Goal: Task Accomplishment & Management: Manage account settings

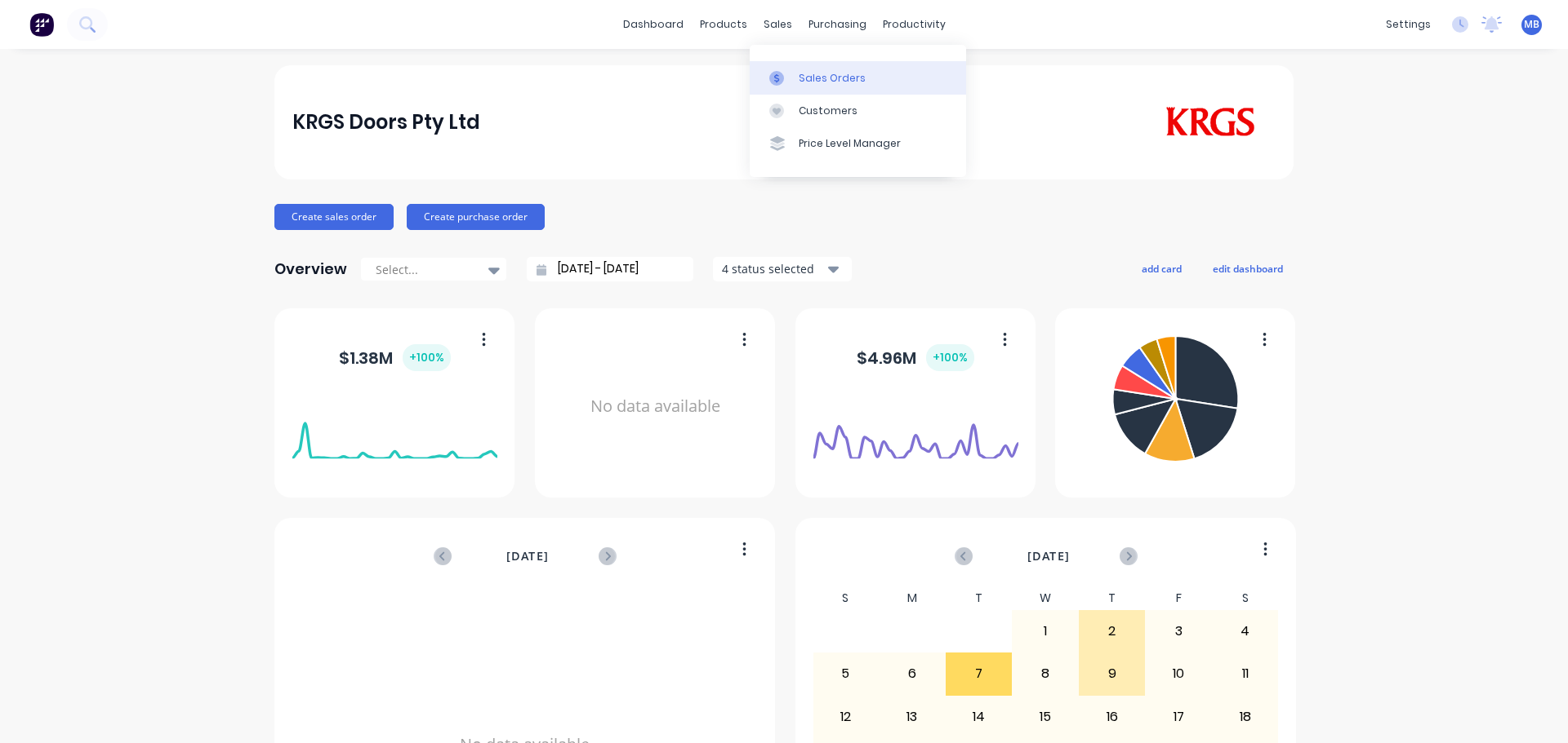
click at [803, 72] on div "Sales Orders" at bounding box center [831, 78] width 67 height 15
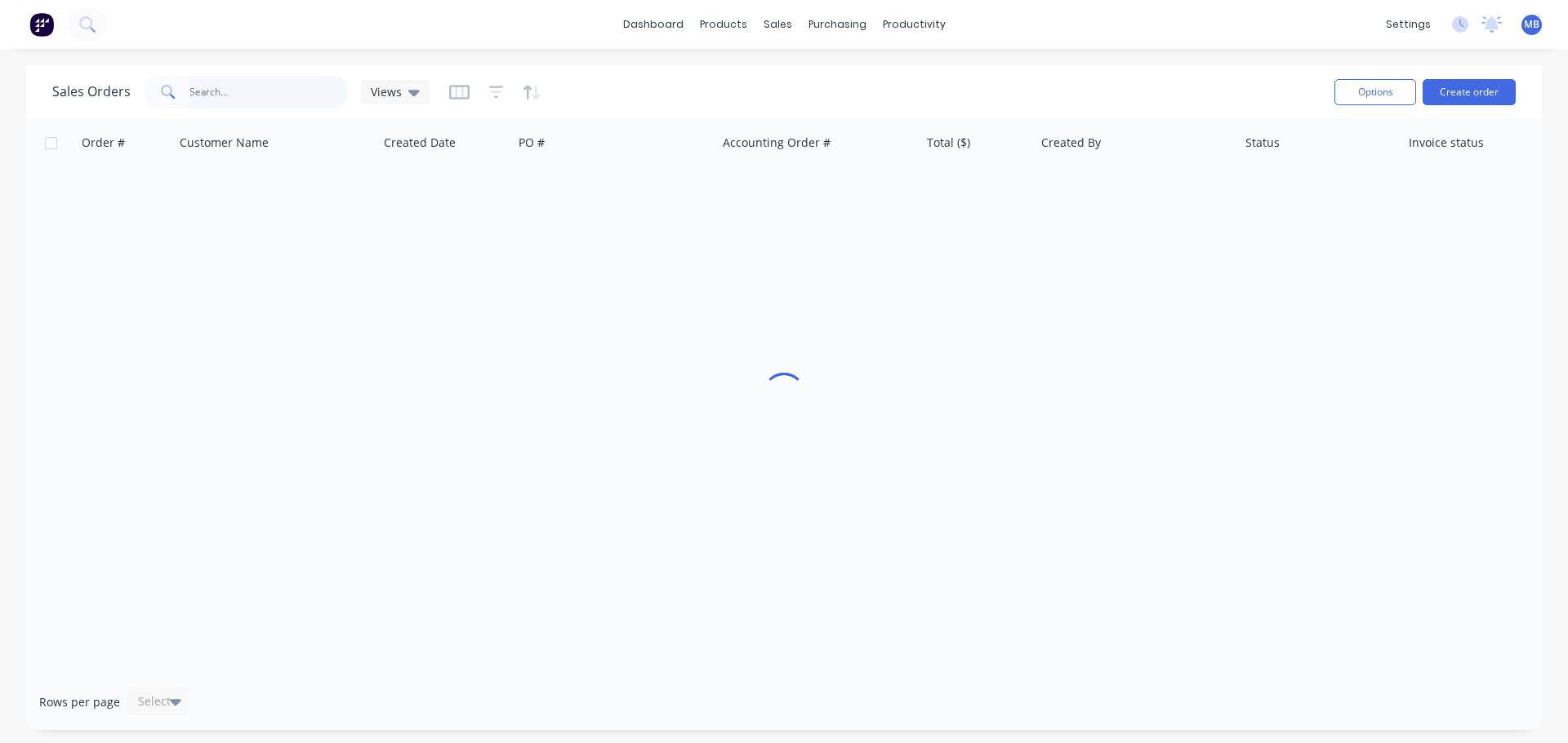
click at [232, 91] on input "text" at bounding box center [269, 92] width 159 height 32
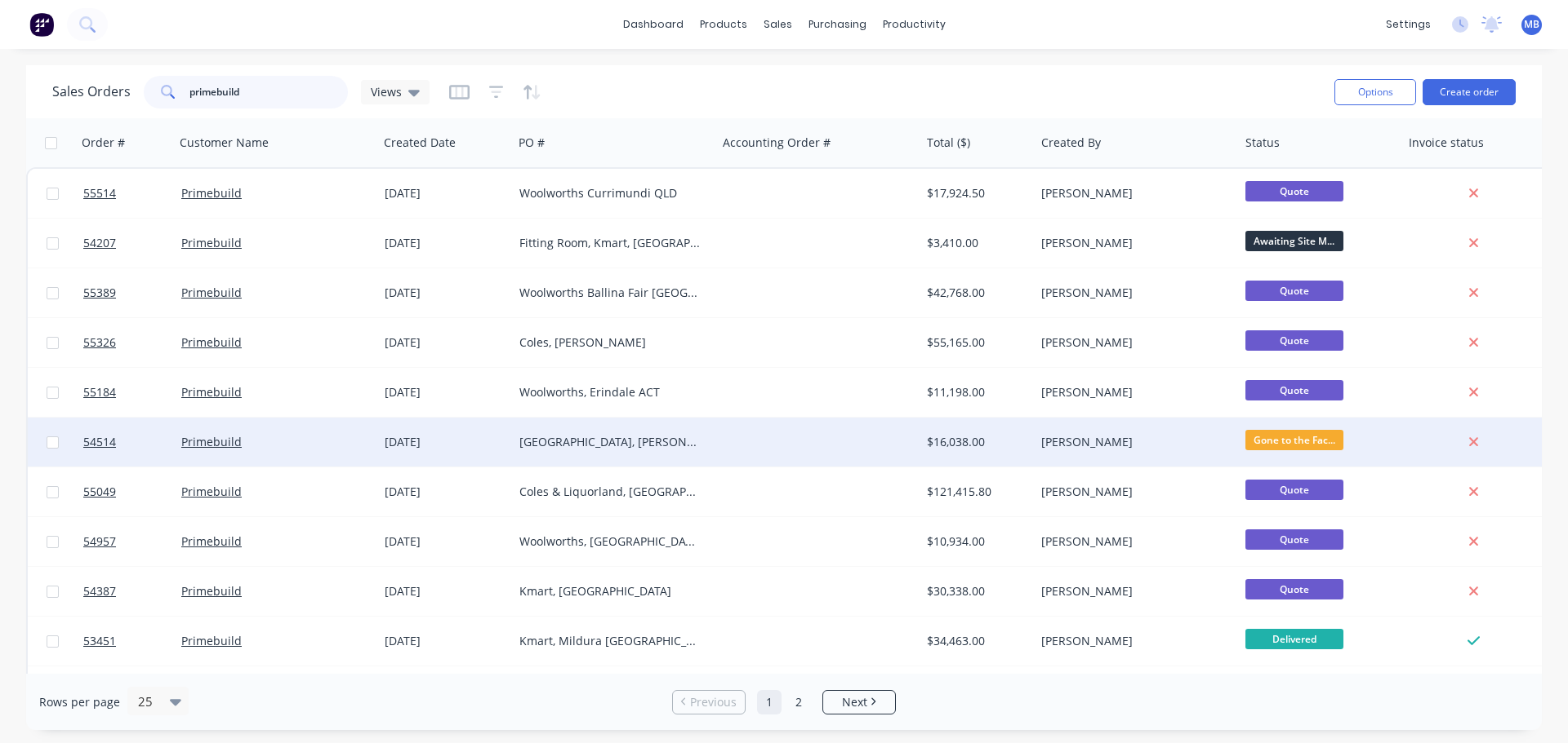
type input "primebuild"
click at [1034, 447] on div "$16,038.00" at bounding box center [977, 442] width 114 height 49
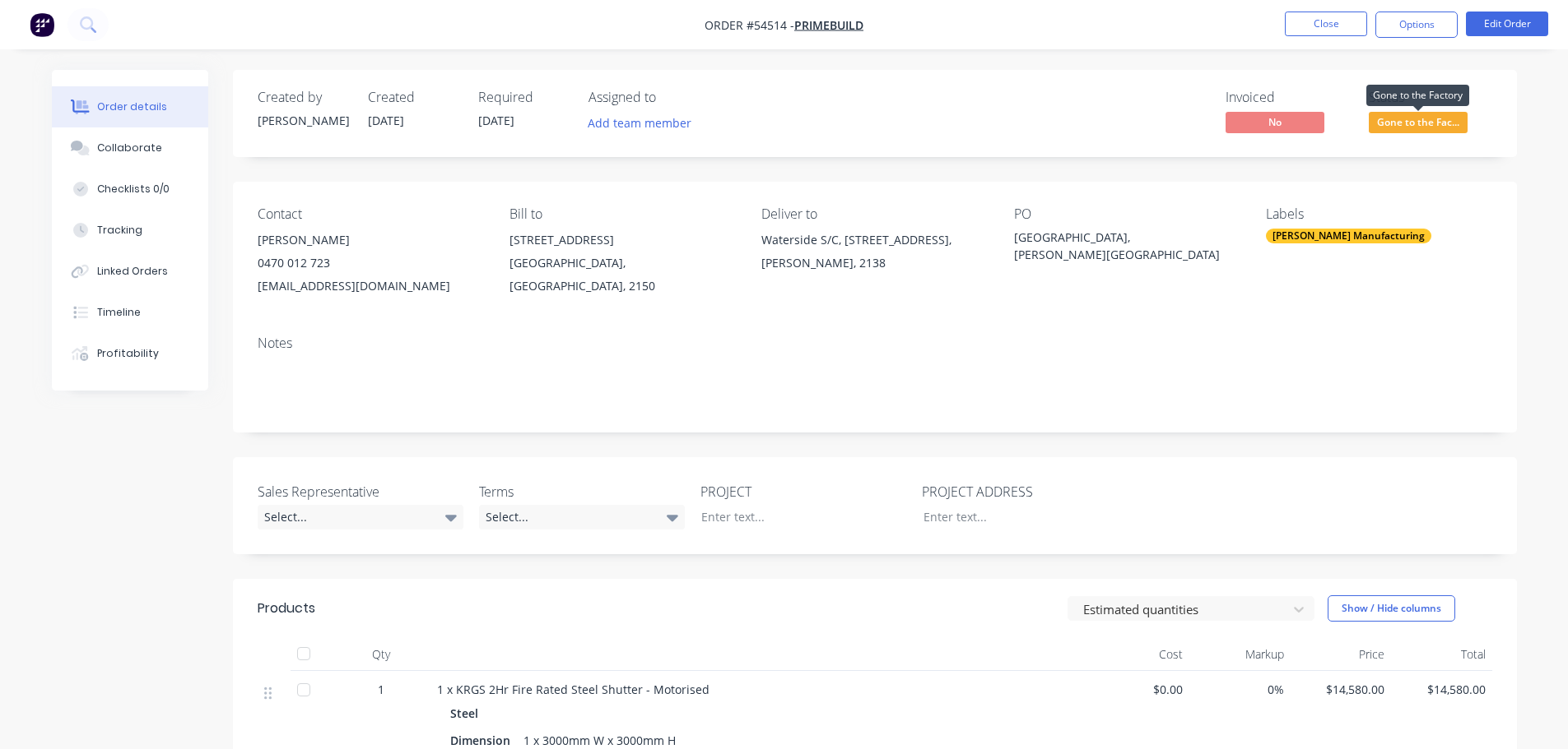
click at [1432, 119] on span "Gone to the Fac..." at bounding box center [1418, 122] width 99 height 21
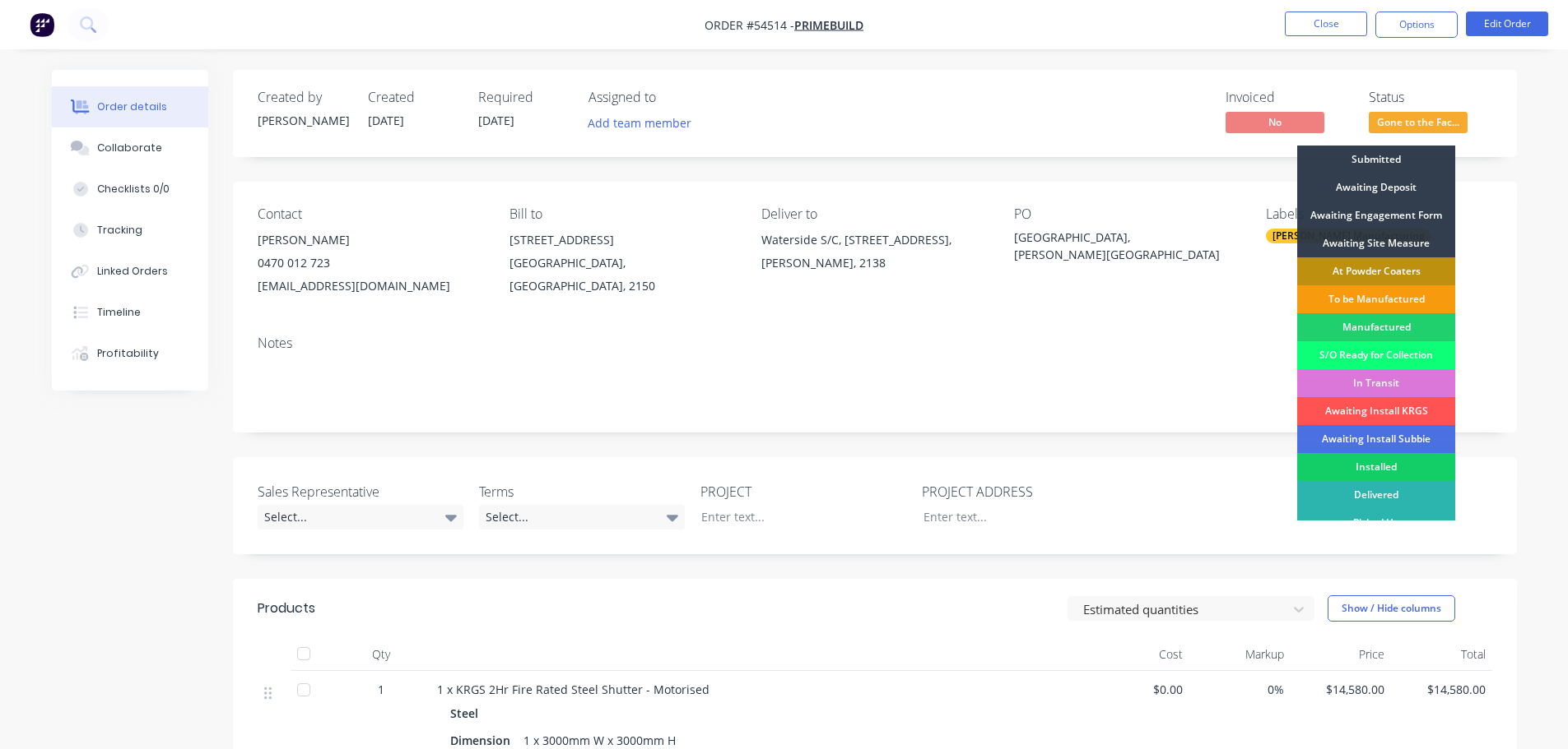
click at [1403, 460] on div "Installed" at bounding box center [1377, 467] width 158 height 28
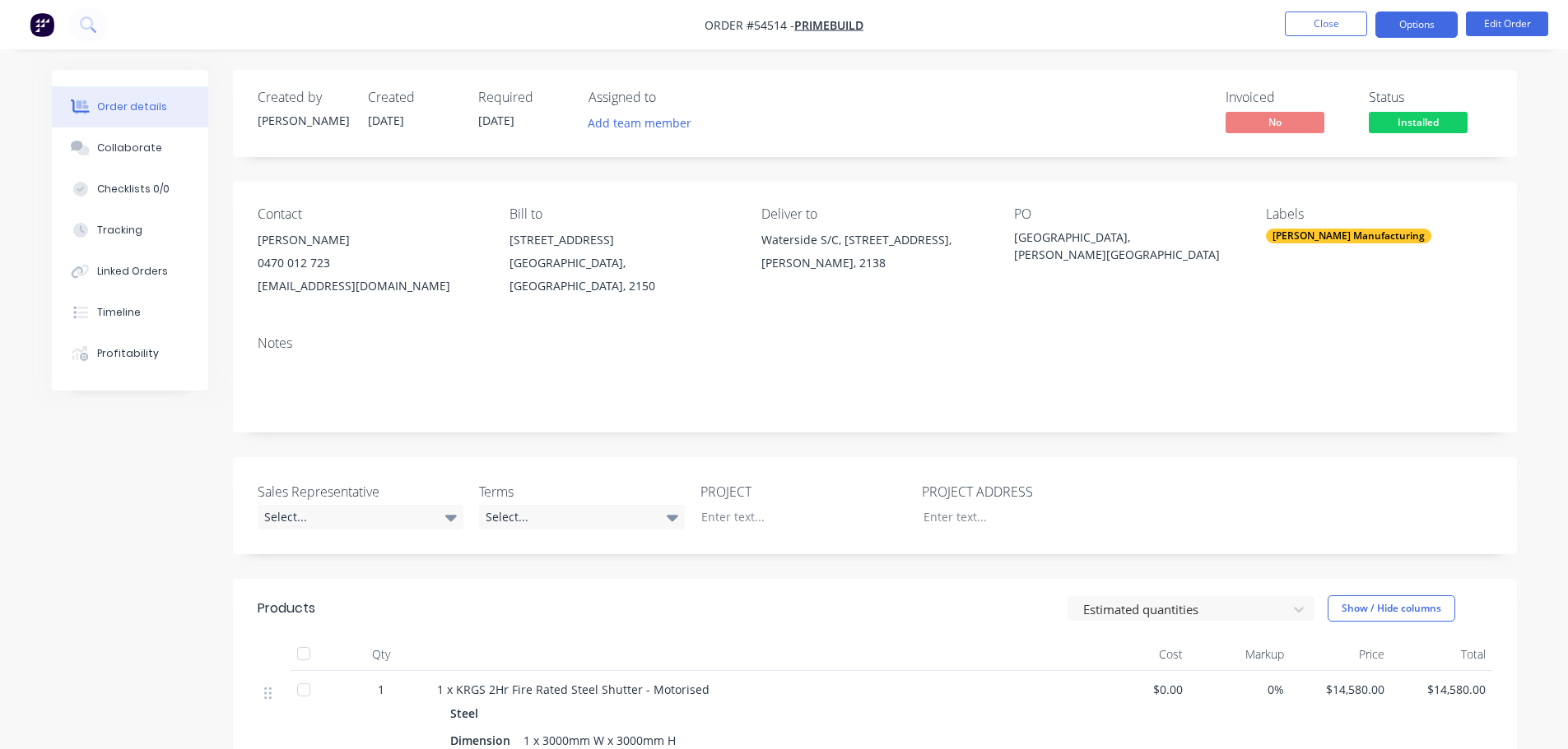
click at [1397, 28] on button "Options" at bounding box center [1416, 25] width 82 height 27
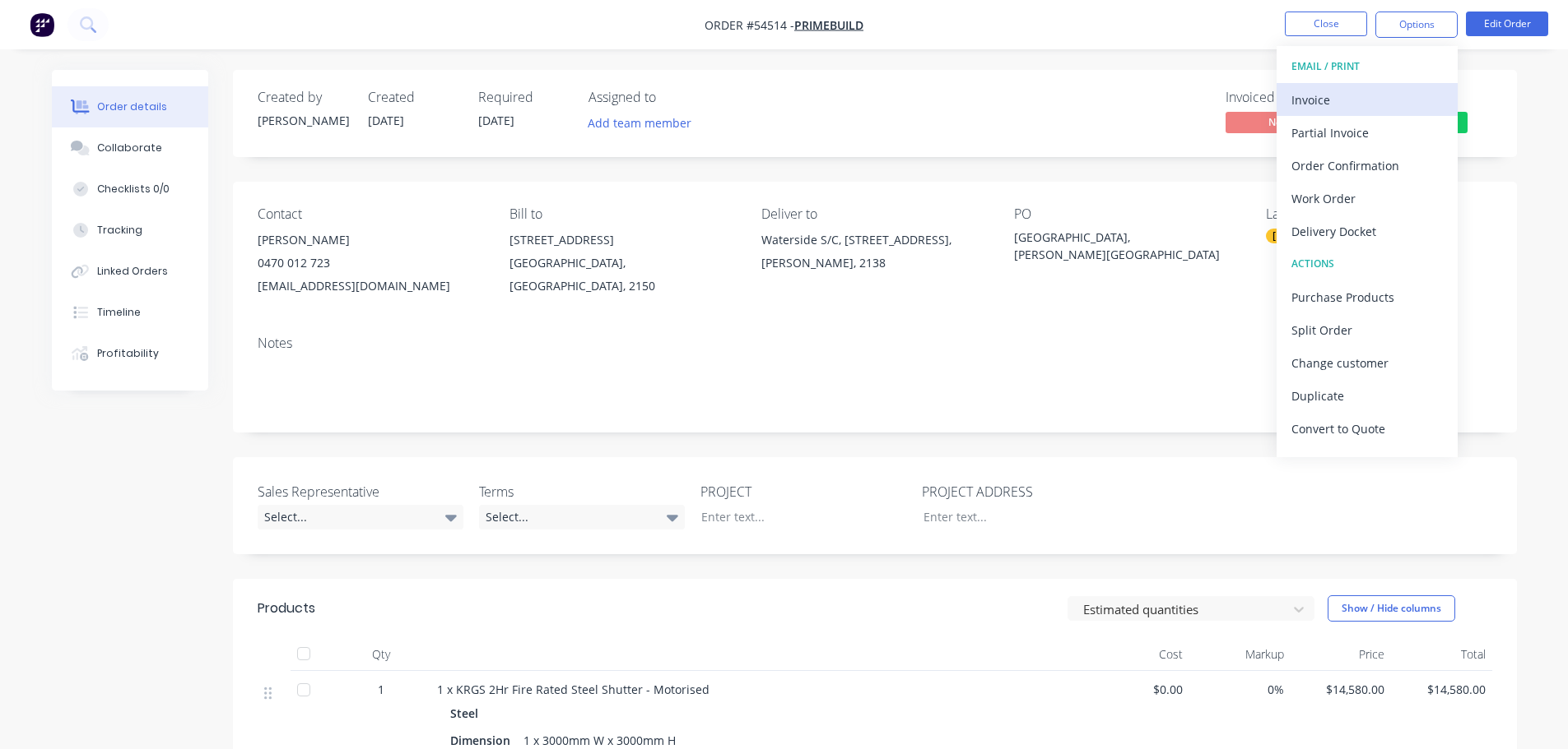
click at [1318, 100] on div "Invoice" at bounding box center [1368, 100] width 152 height 24
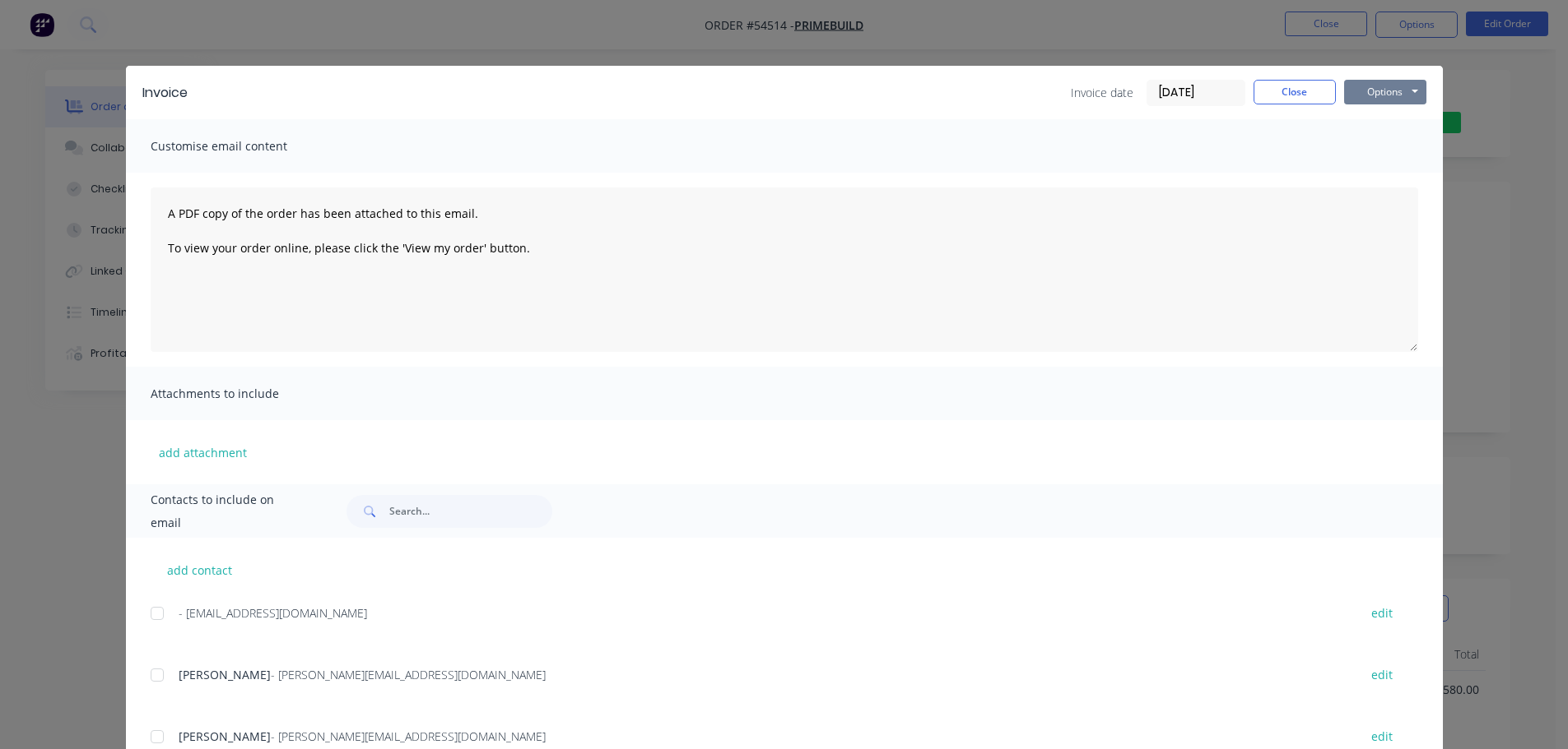
click at [1348, 97] on button "Options" at bounding box center [1385, 92] width 82 height 25
click at [1370, 155] on button "Print" at bounding box center [1396, 149] width 106 height 28
click at [1270, 88] on button "Close" at bounding box center [1294, 92] width 82 height 25
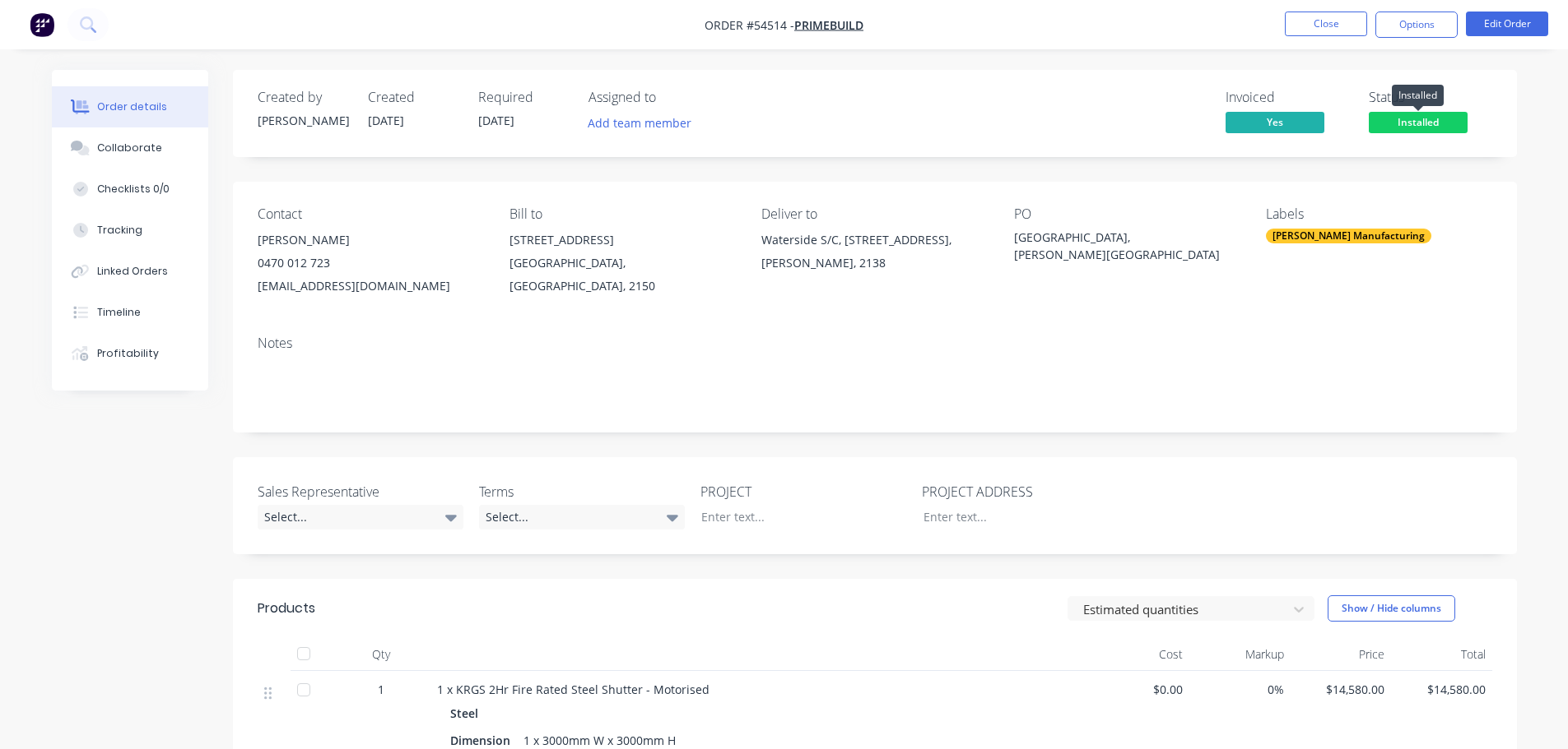
click at [1385, 122] on span "Installed" at bounding box center [1418, 122] width 99 height 21
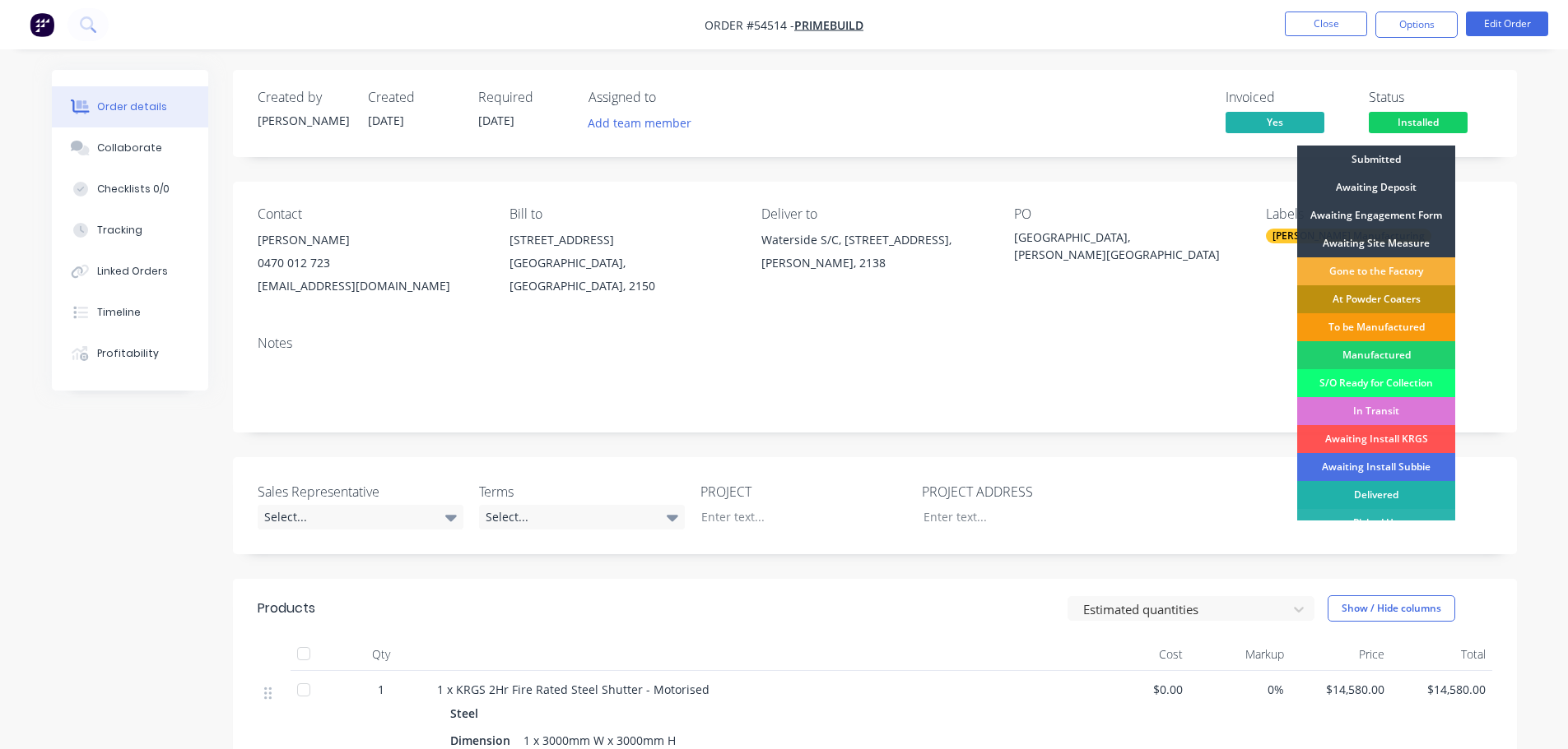
click at [1338, 490] on div "Delivered" at bounding box center [1377, 495] width 158 height 28
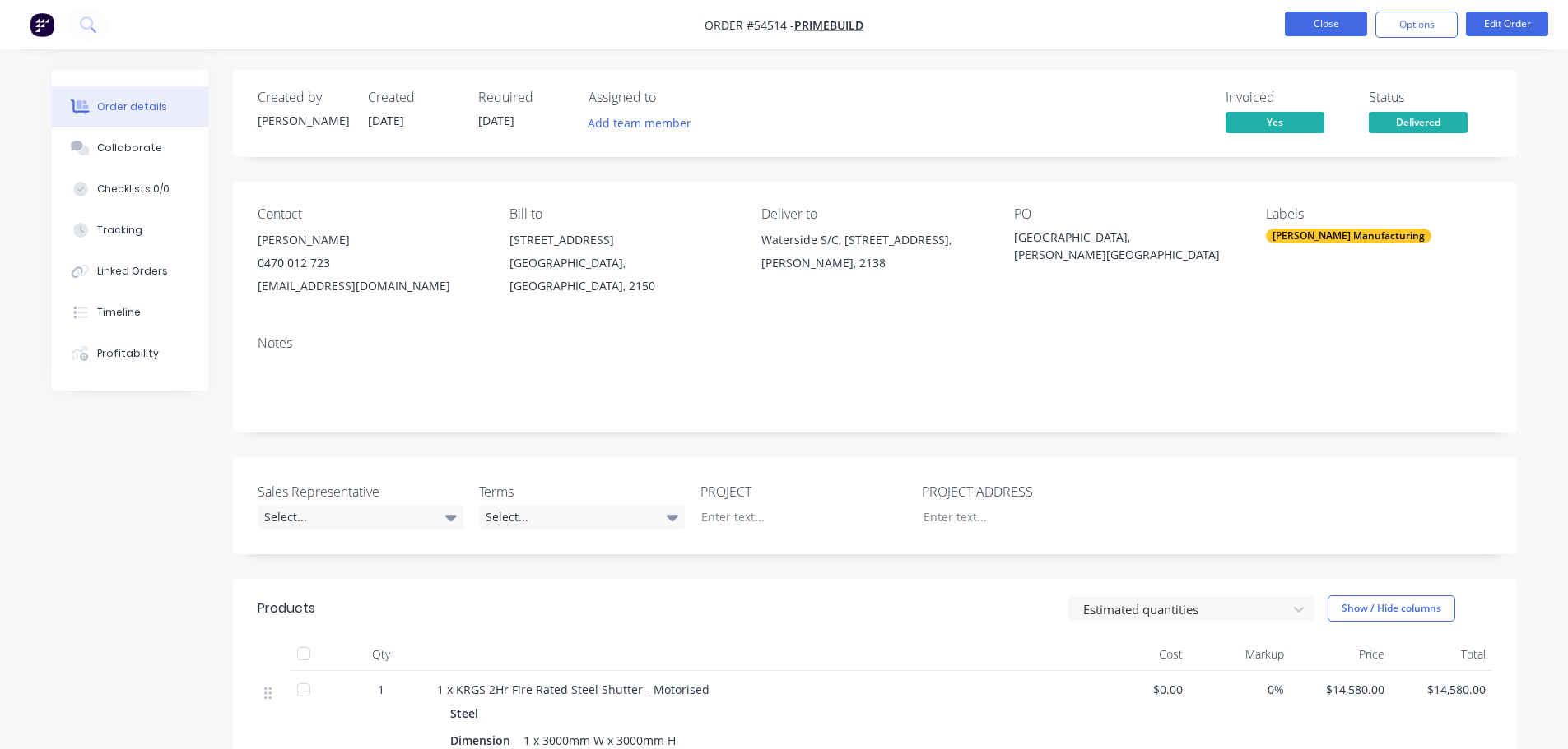
click at [1318, 19] on button "Close" at bounding box center [1325, 24] width 82 height 25
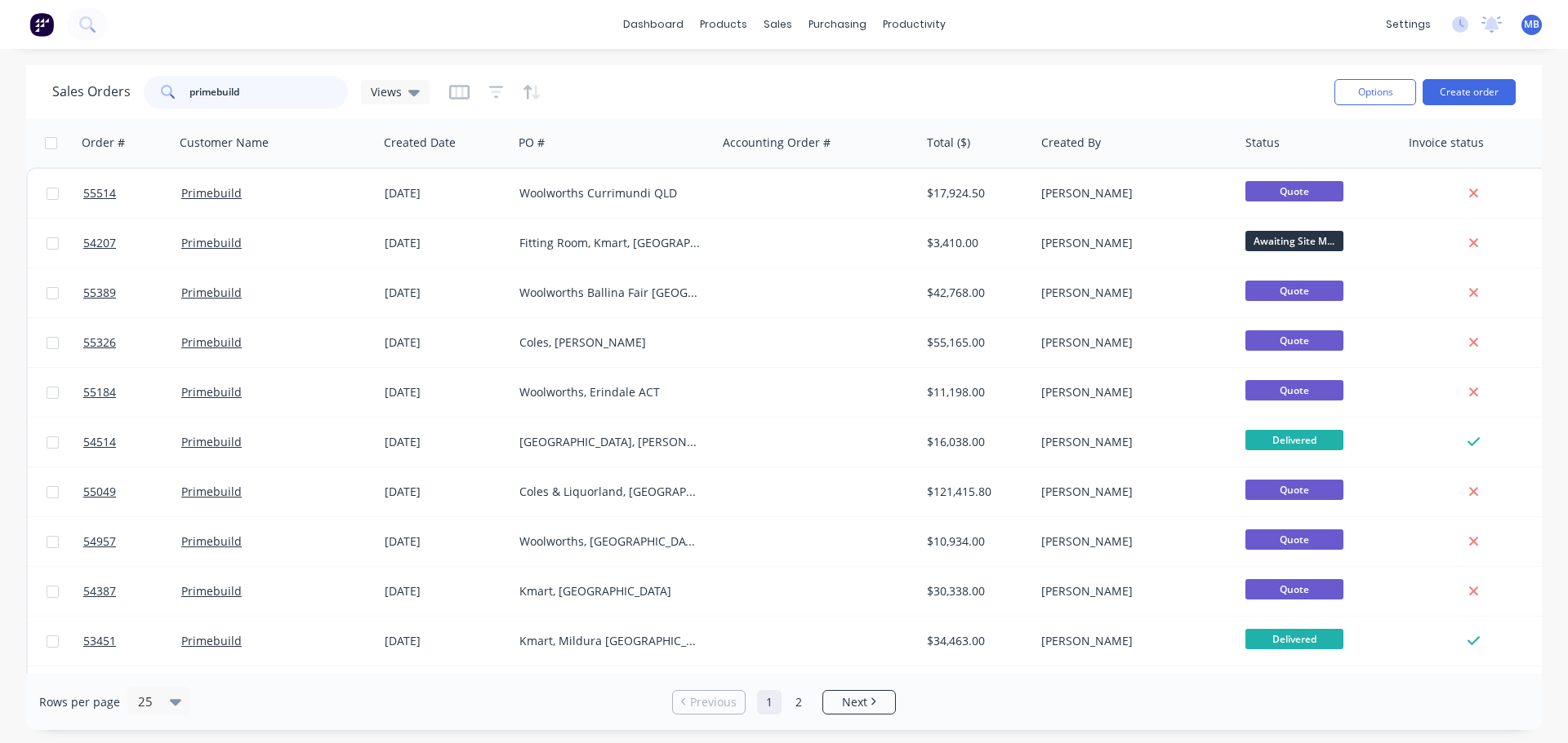
drag, startPoint x: 245, startPoint y: 89, endPoint x: 7, endPoint y: 31, distance: 245.0
click at [46, 62] on div "dashboard products sales purchasing productivity dashboard products Product Cat…" at bounding box center [784, 372] width 1568 height 743
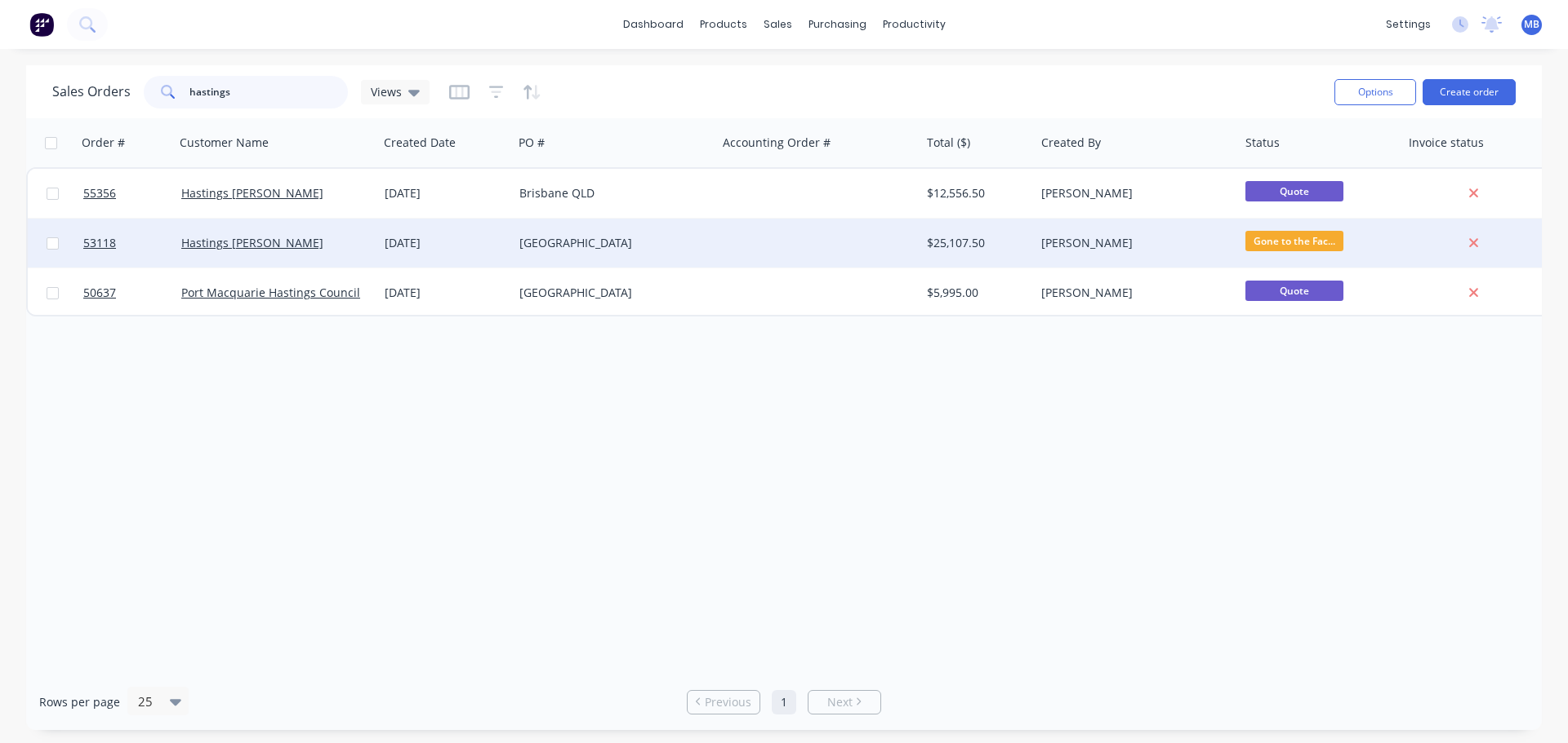
type input "hastings"
click at [1046, 239] on div "[PERSON_NAME]" at bounding box center [1131, 242] width 181 height 17
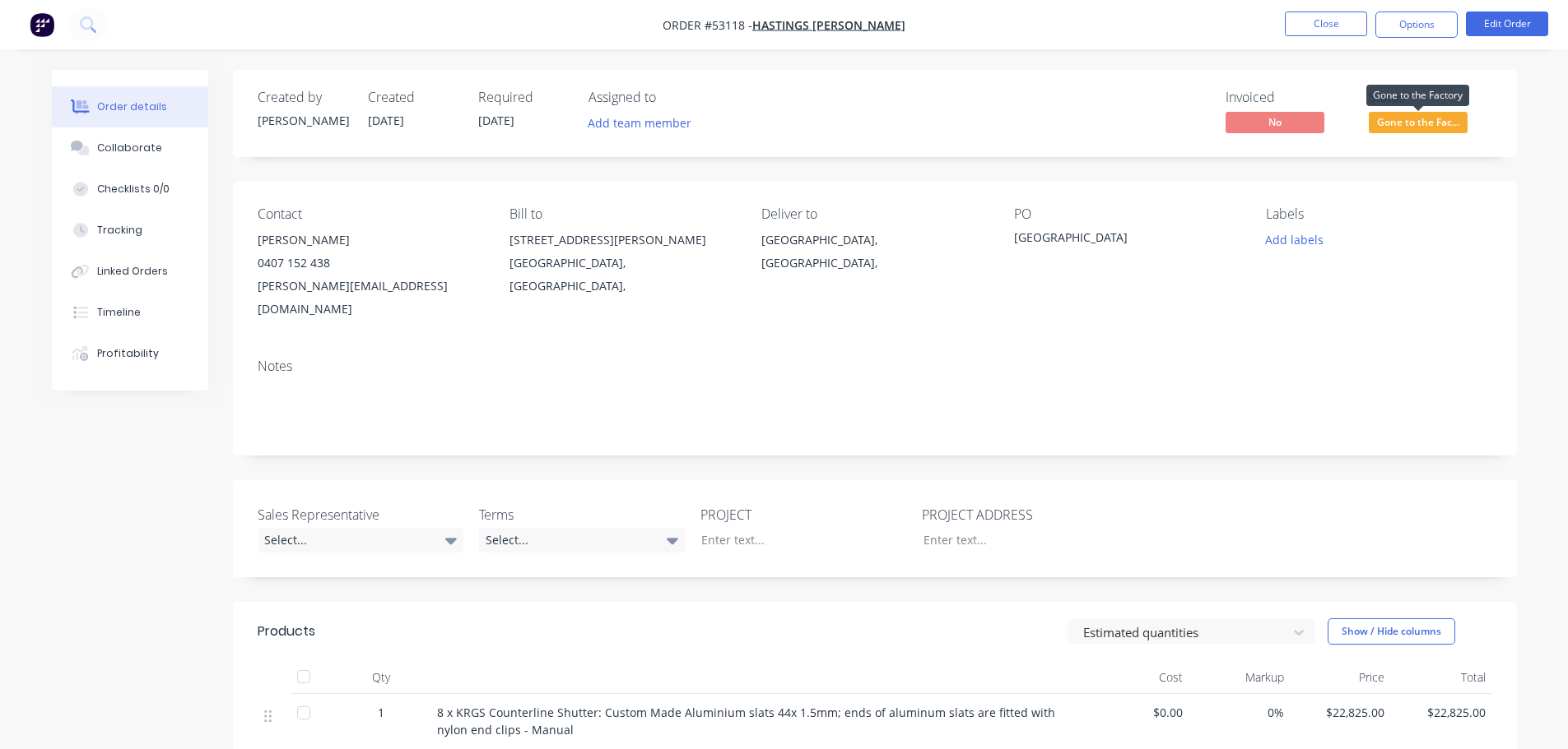
click at [1388, 119] on span "Gone to the Fac..." at bounding box center [1418, 122] width 99 height 21
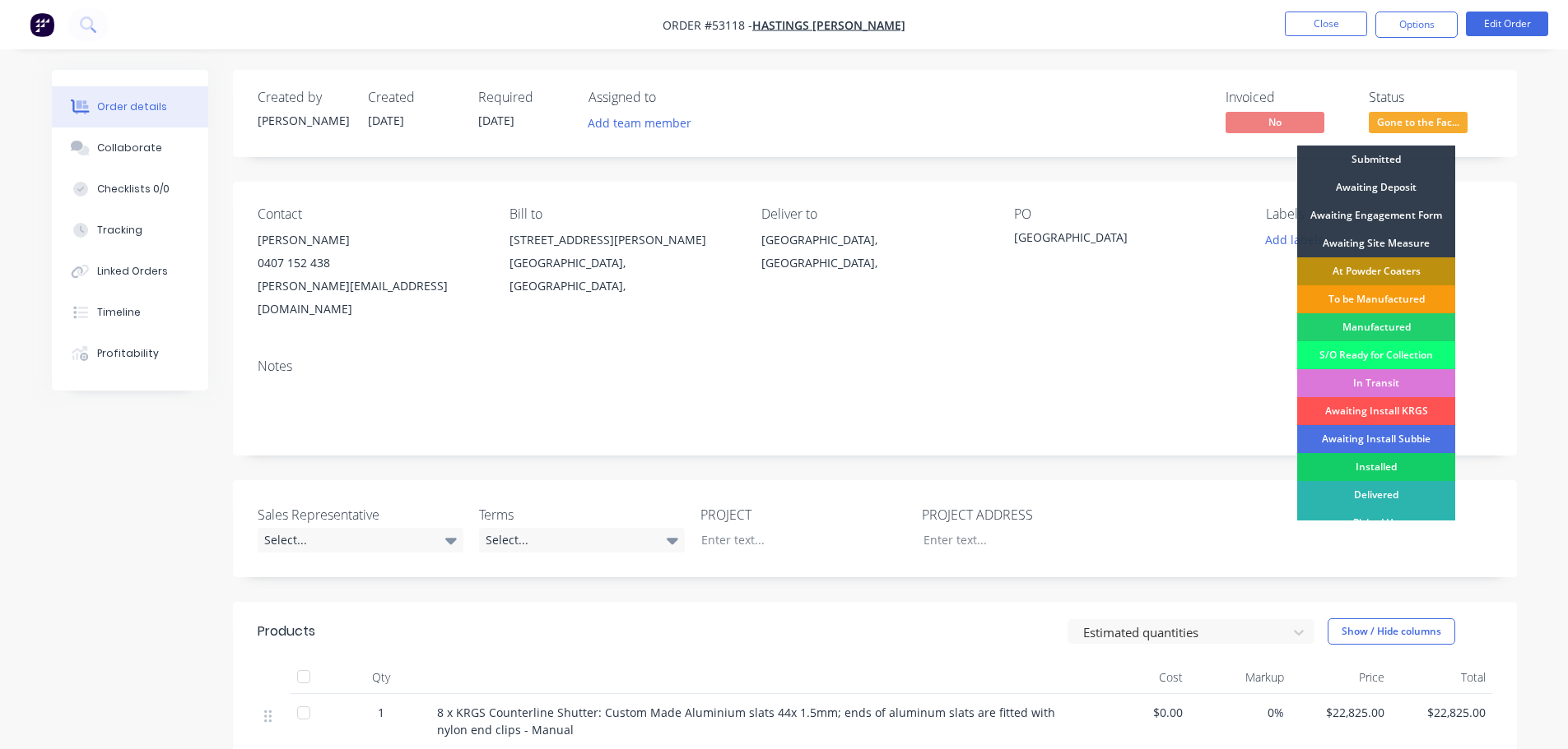
click at [1371, 460] on div "Installed" at bounding box center [1377, 467] width 158 height 28
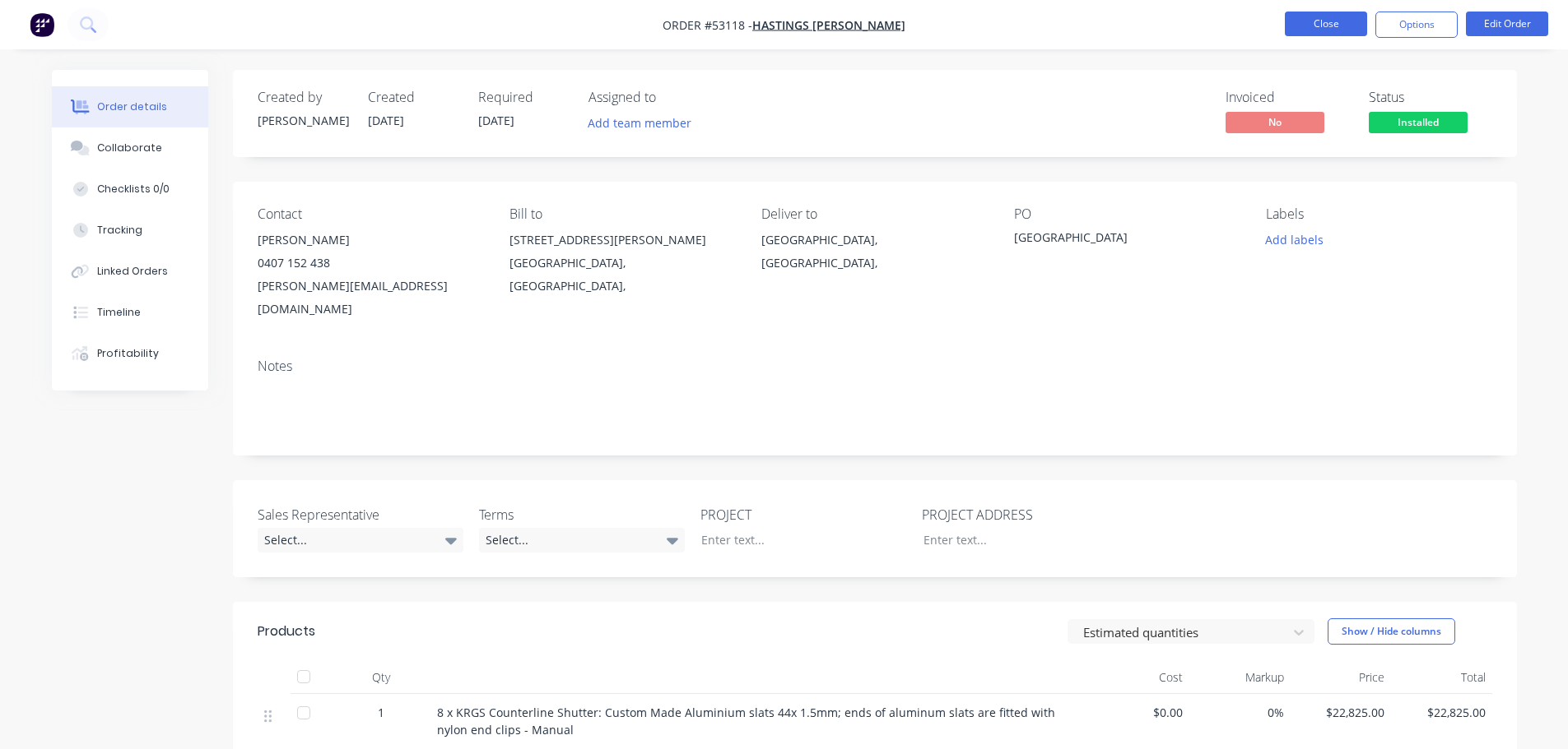
click at [1331, 28] on button "Close" at bounding box center [1325, 24] width 82 height 25
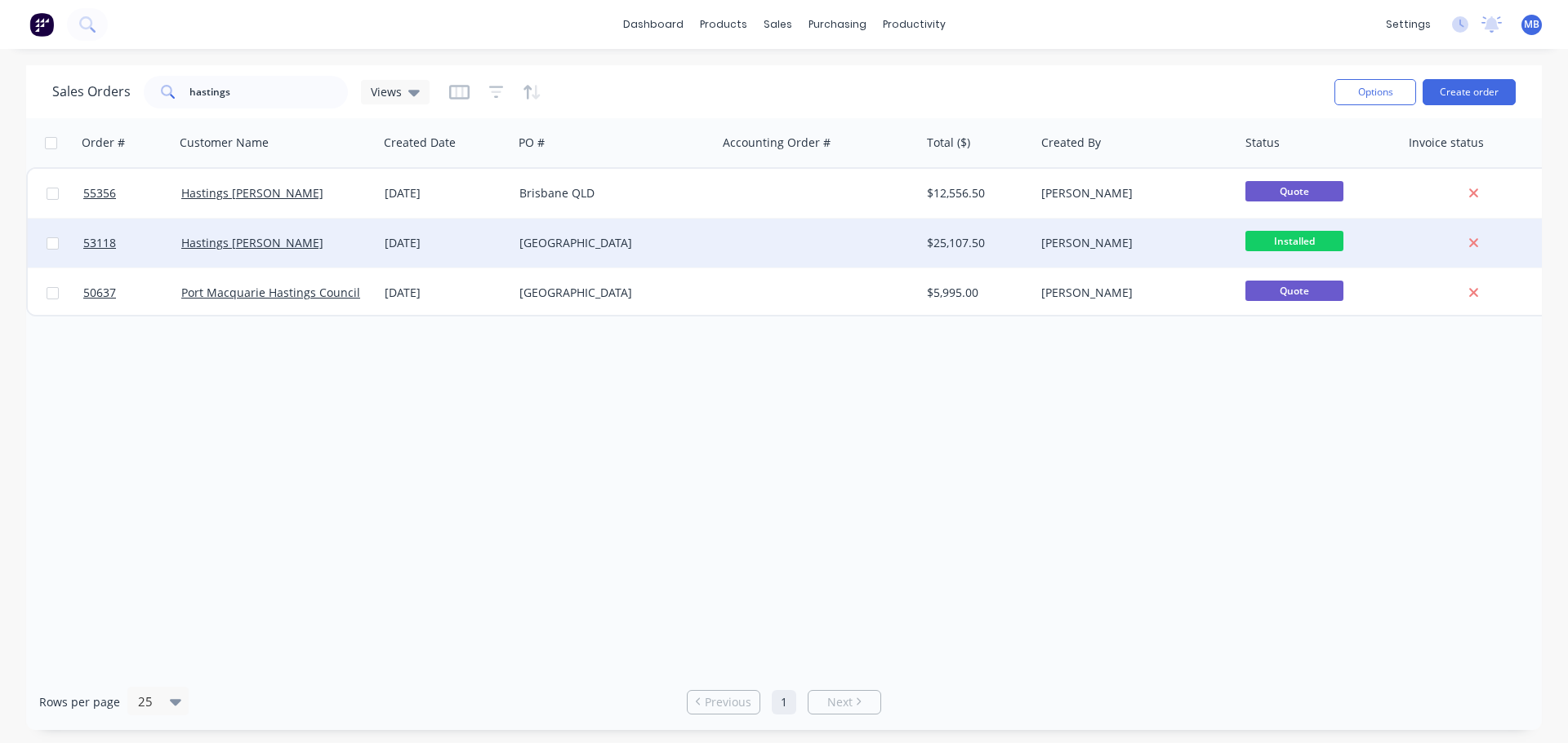
click at [1167, 243] on div "[PERSON_NAME]" at bounding box center [1131, 242] width 181 height 17
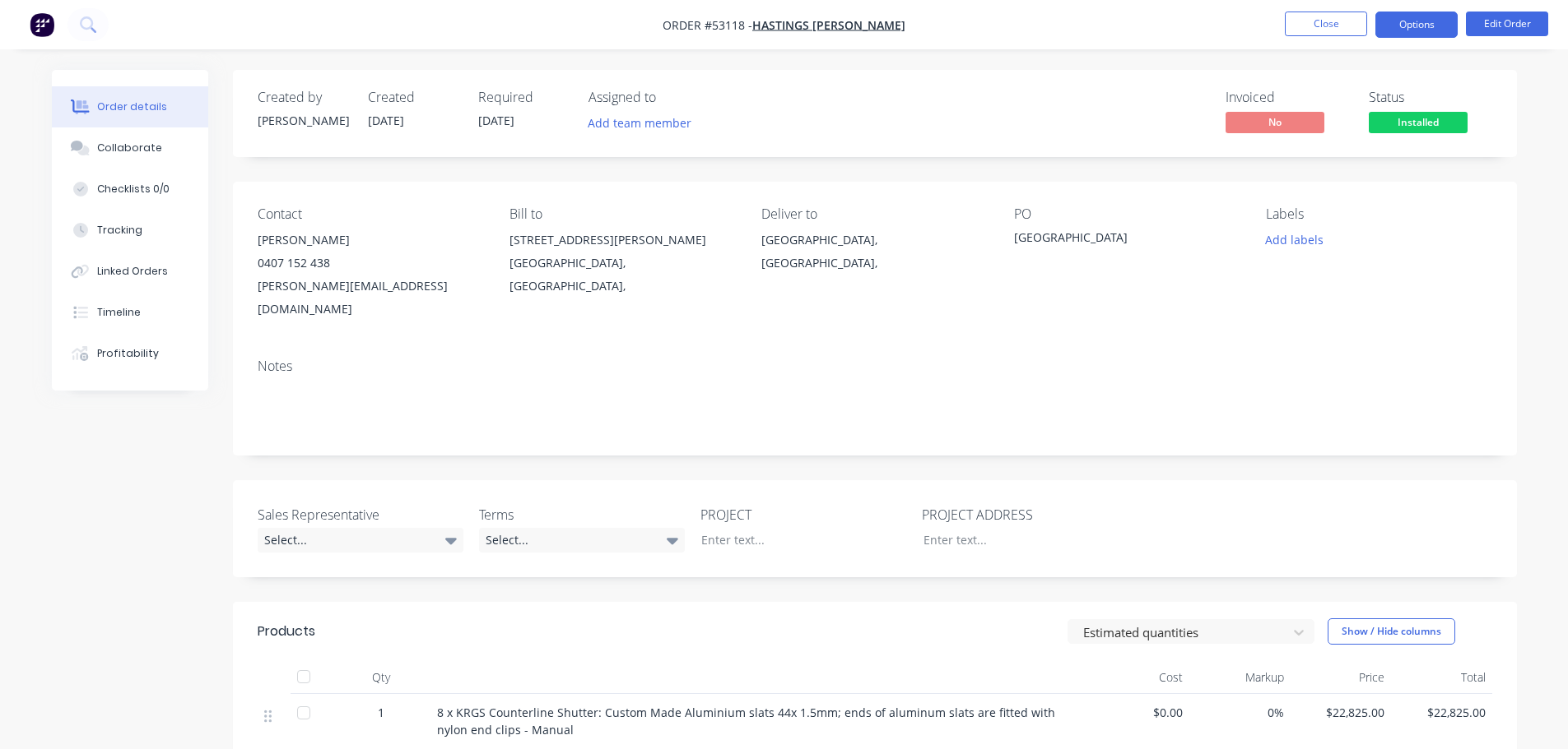
click at [1418, 27] on button "Options" at bounding box center [1416, 25] width 82 height 27
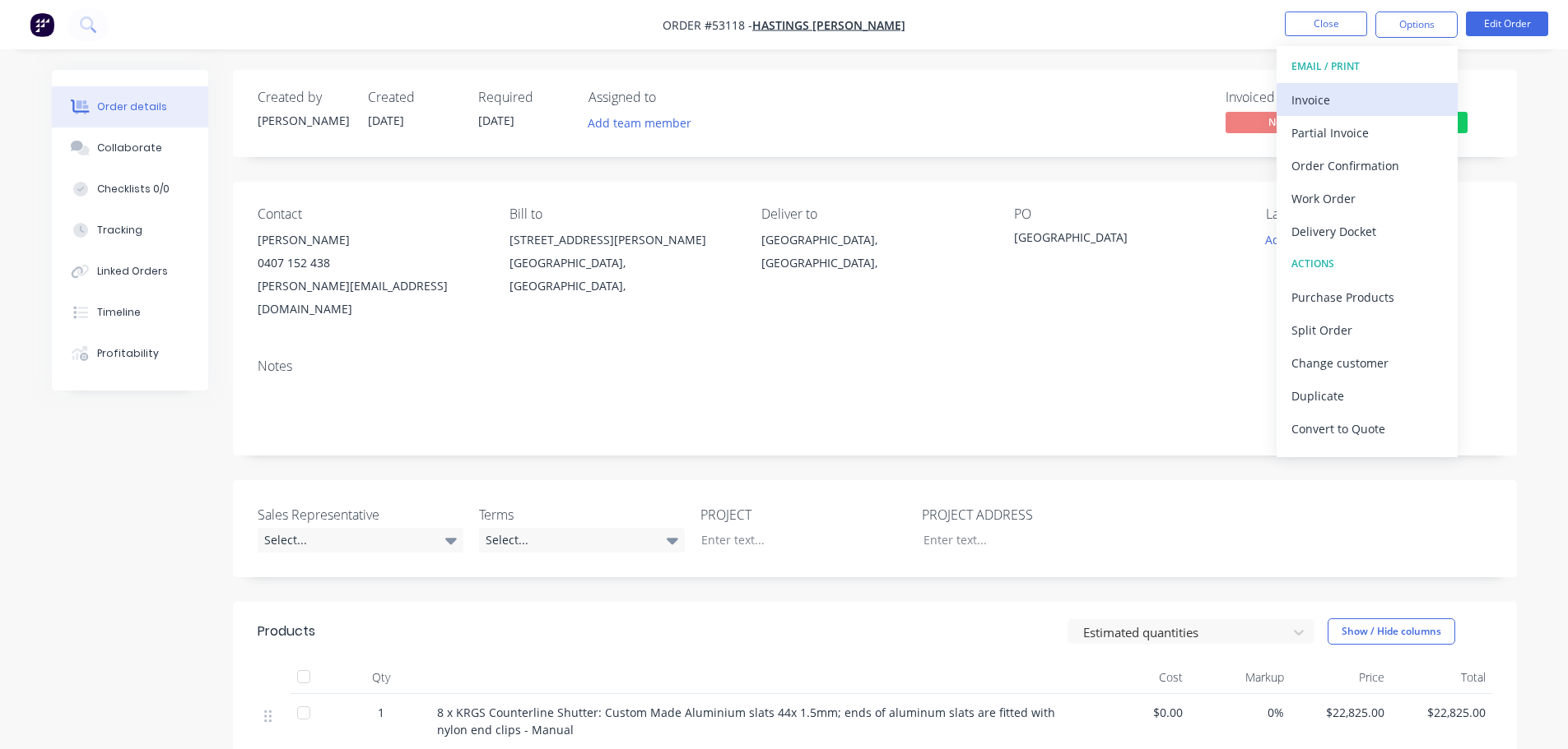
click at [1313, 97] on div "Invoice" at bounding box center [1368, 100] width 152 height 24
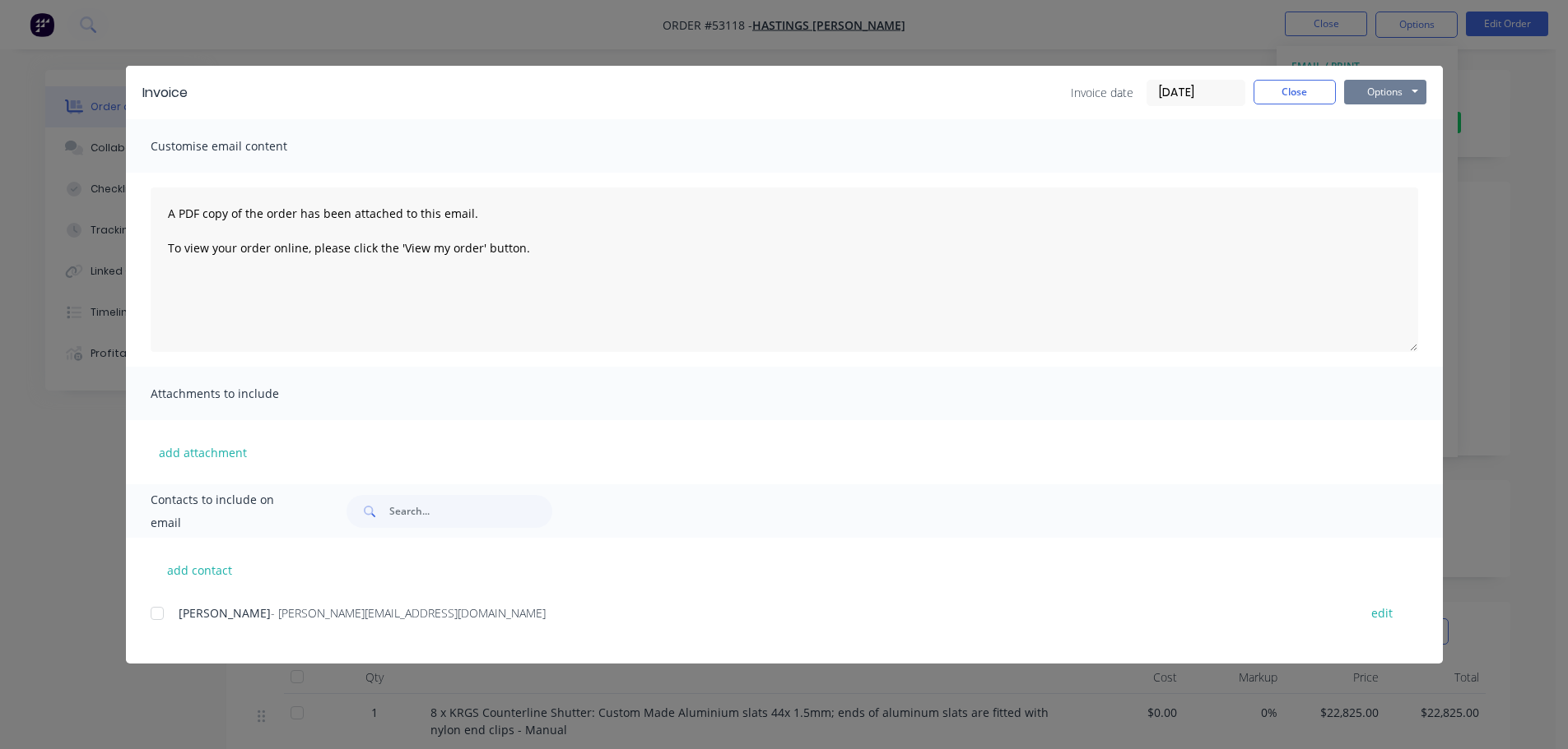
click at [1373, 89] on button "Options" at bounding box center [1385, 92] width 82 height 25
click at [1363, 143] on button "Print" at bounding box center [1396, 149] width 106 height 28
click at [1290, 86] on button "Close" at bounding box center [1294, 92] width 82 height 25
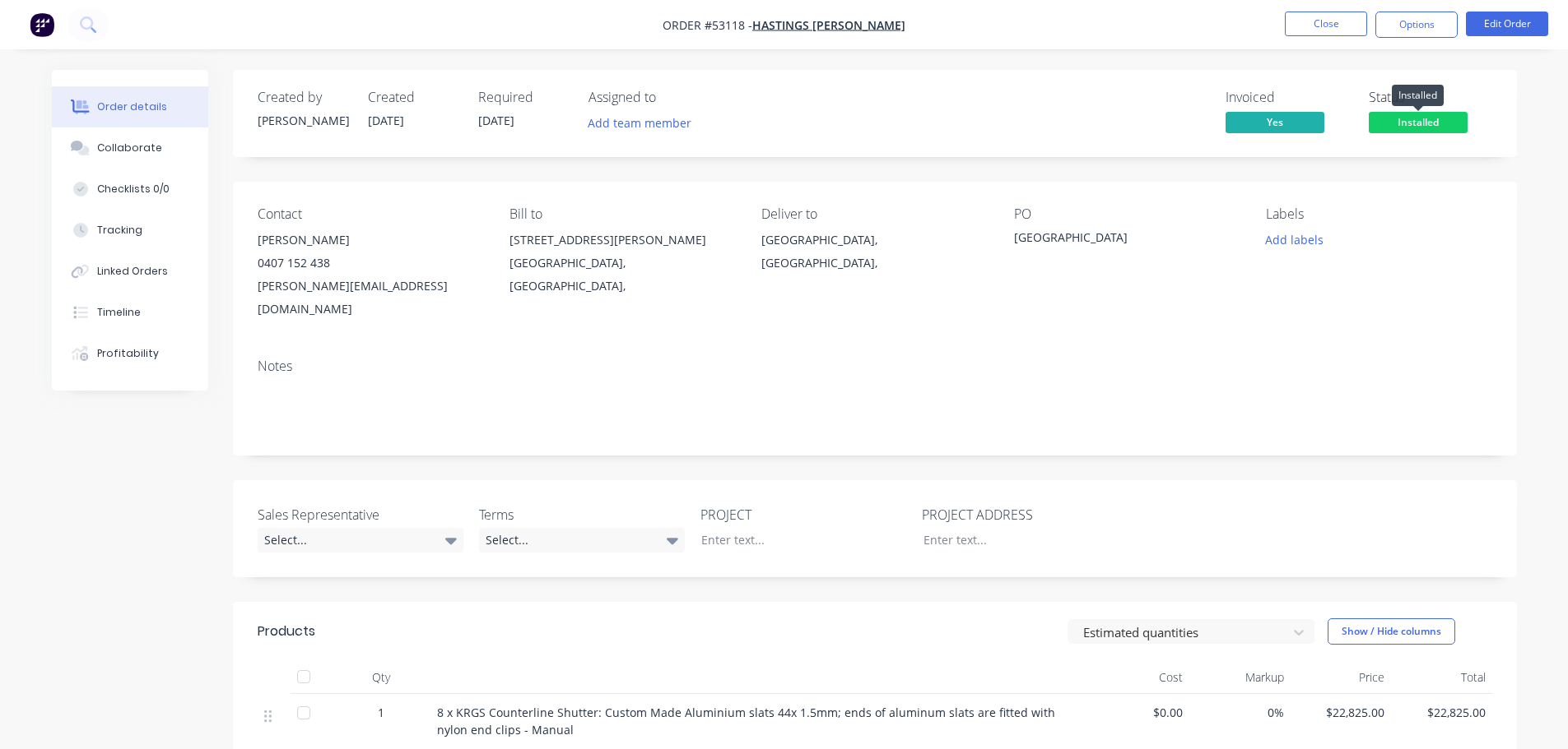
click at [1392, 123] on span "Installed" at bounding box center [1418, 122] width 99 height 21
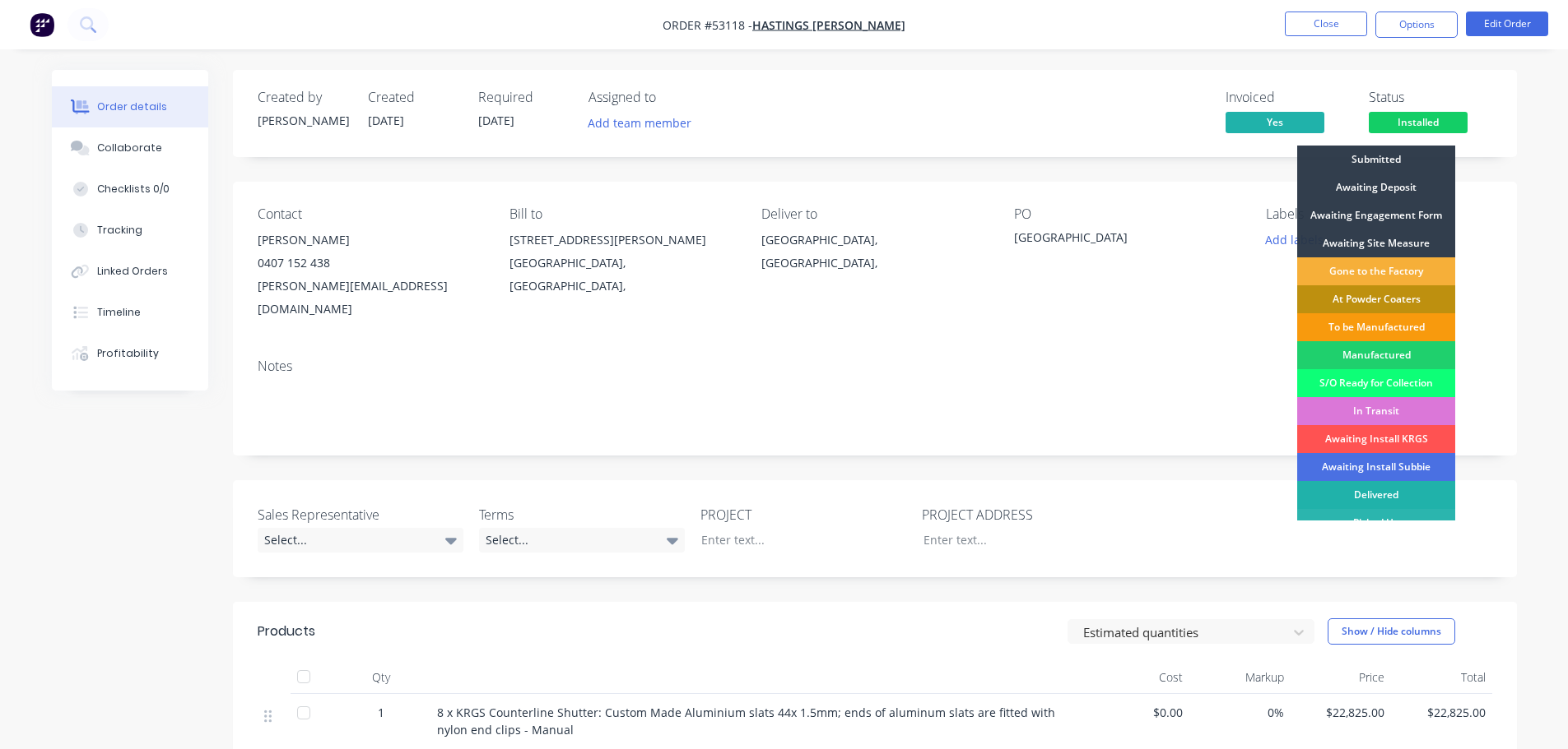
click at [1346, 489] on div "Delivered" at bounding box center [1377, 495] width 158 height 28
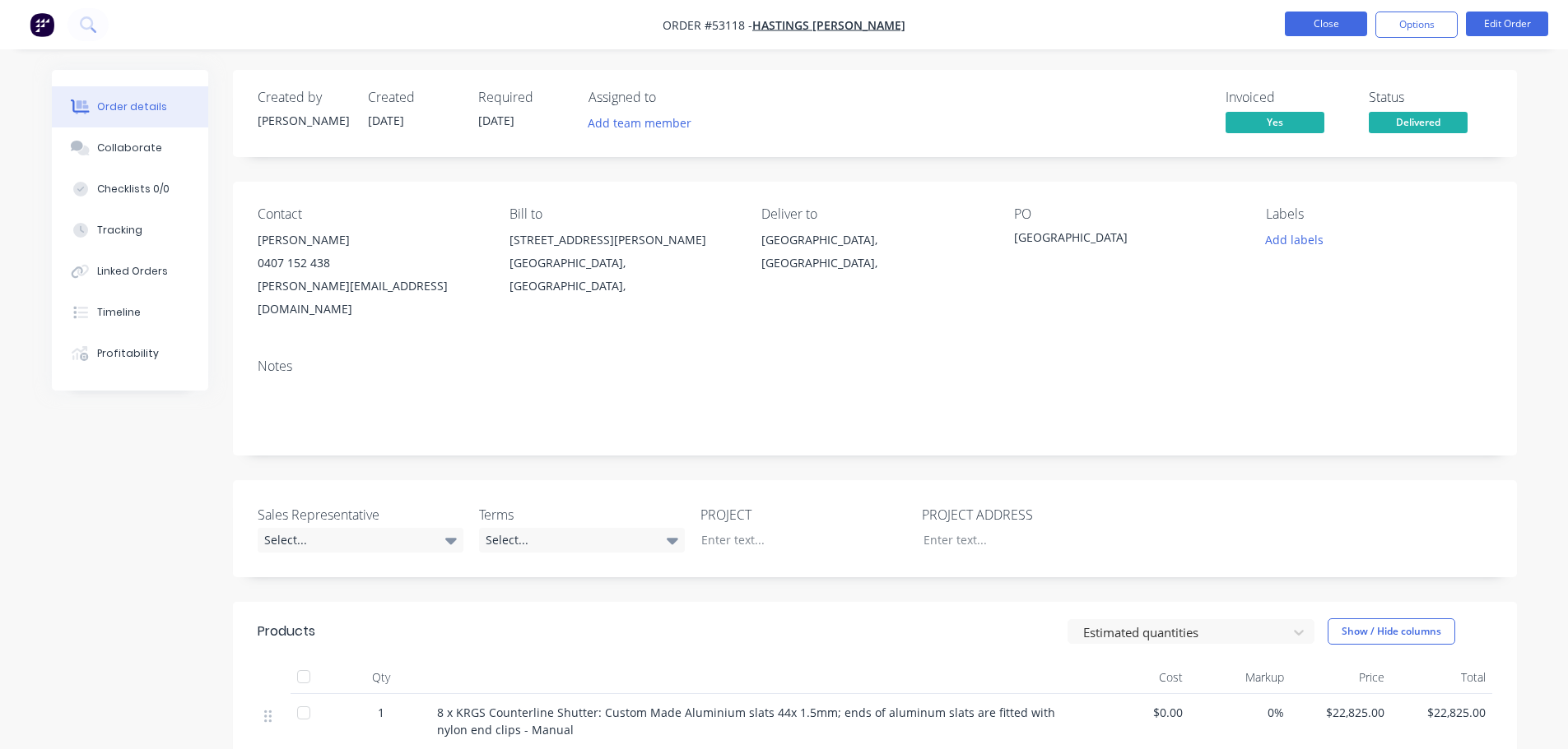
click at [1330, 29] on button "Close" at bounding box center [1325, 24] width 82 height 25
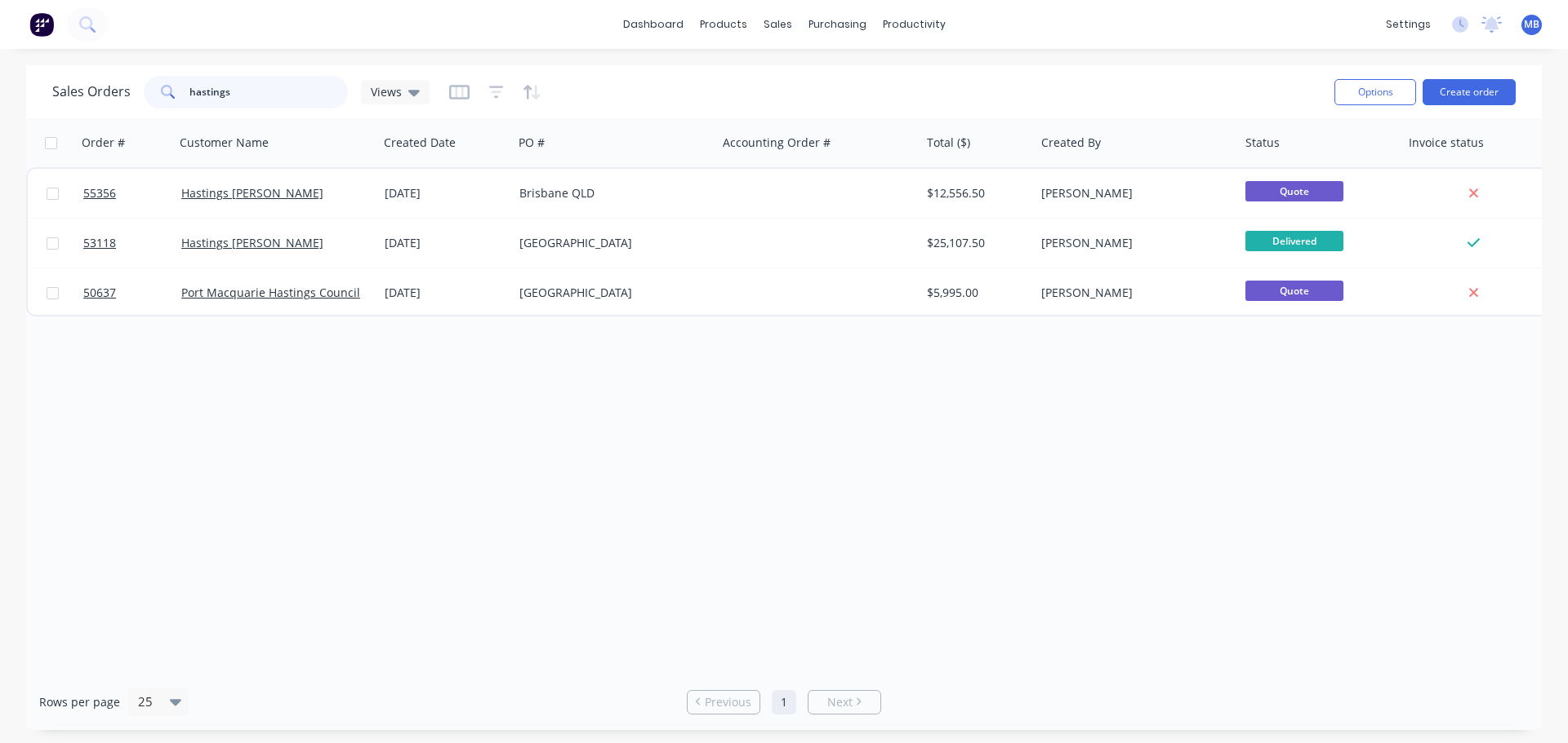
drag, startPoint x: 235, startPoint y: 90, endPoint x: 0, endPoint y: 27, distance: 243.3
click at [0, 48] on div "dashboard products sales purchasing productivity dashboard products Product Cat…" at bounding box center [784, 372] width 1568 height 743
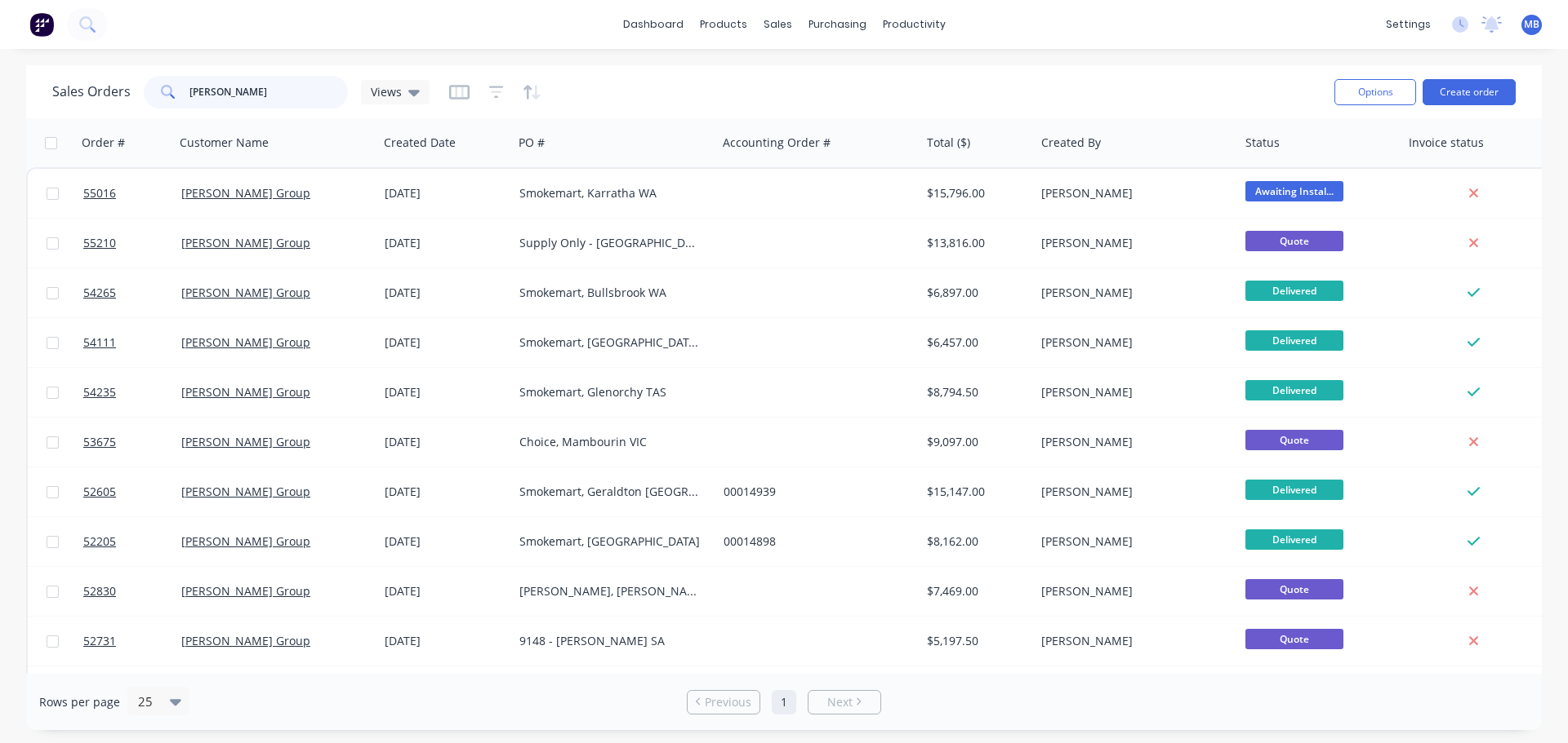
drag, startPoint x: 246, startPoint y: 86, endPoint x: 168, endPoint y: 86, distance: 78.0
click at [168, 86] on div "[PERSON_NAME]" at bounding box center [246, 92] width 204 height 32
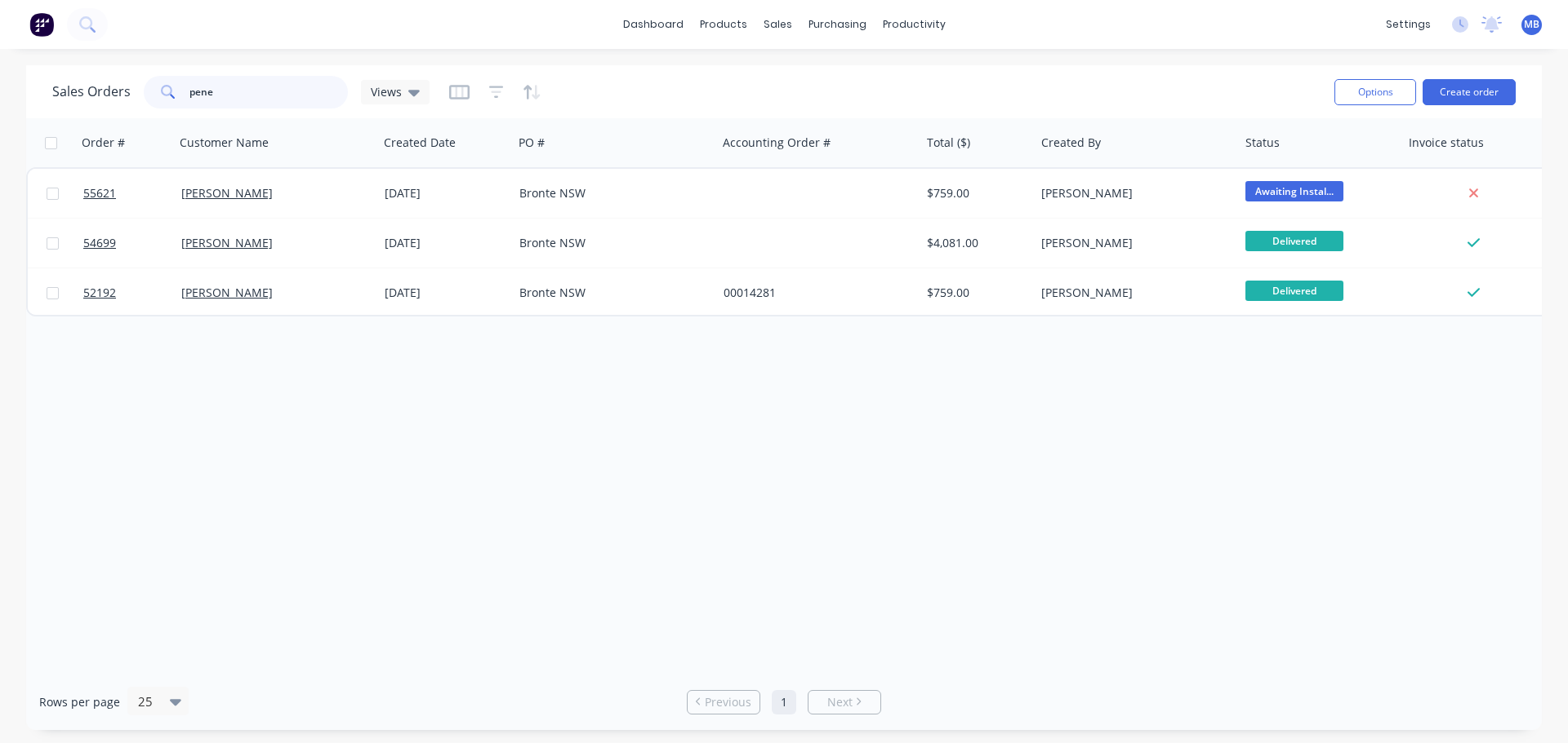
drag, startPoint x: 244, startPoint y: 97, endPoint x: 163, endPoint y: 91, distance: 81.2
click at [163, 91] on div "pene" at bounding box center [246, 92] width 204 height 32
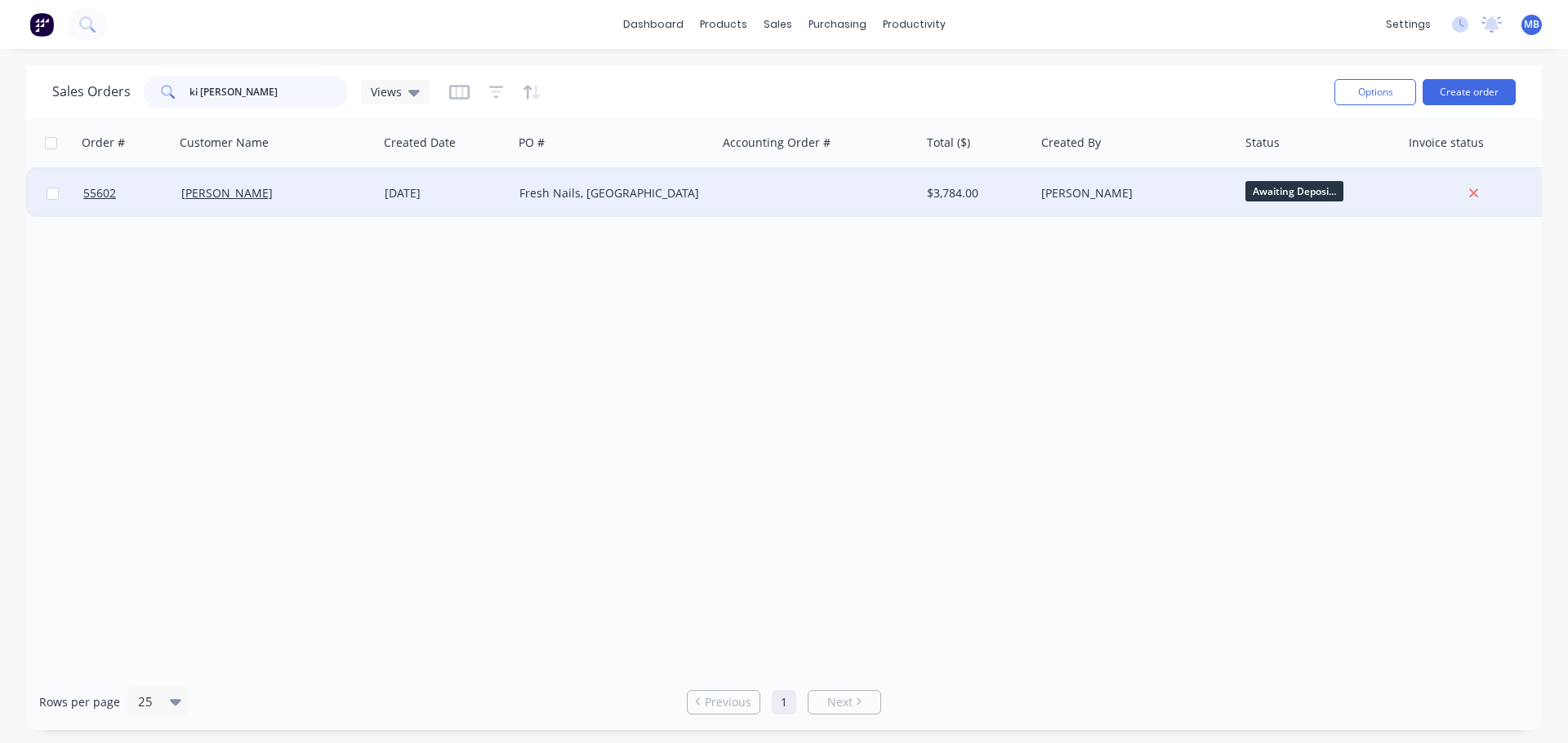
type input "ki [PERSON_NAME]"
click at [1172, 190] on div "[PERSON_NAME]" at bounding box center [1131, 193] width 181 height 17
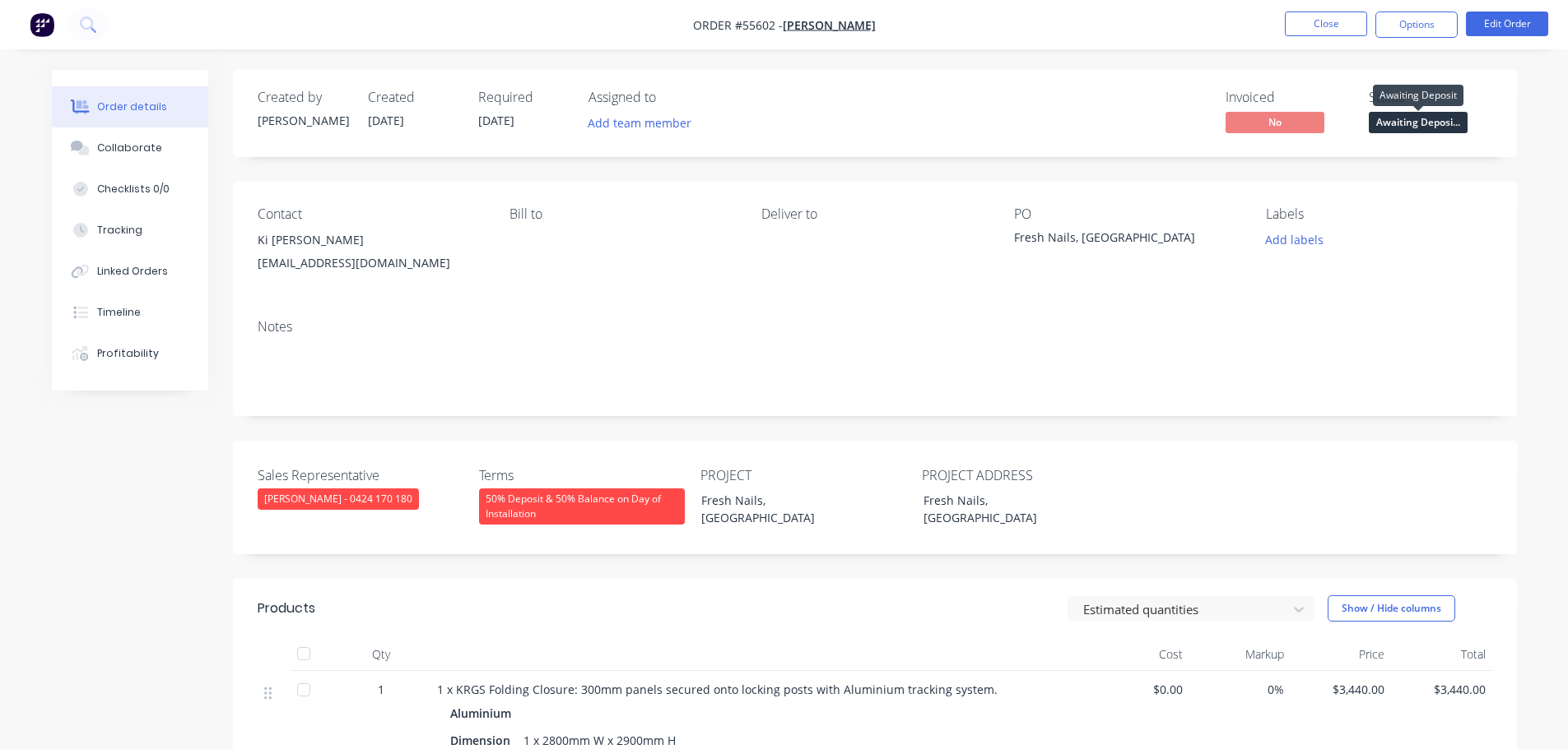
click at [1398, 125] on span "Awaiting Deposi..." at bounding box center [1418, 122] width 99 height 21
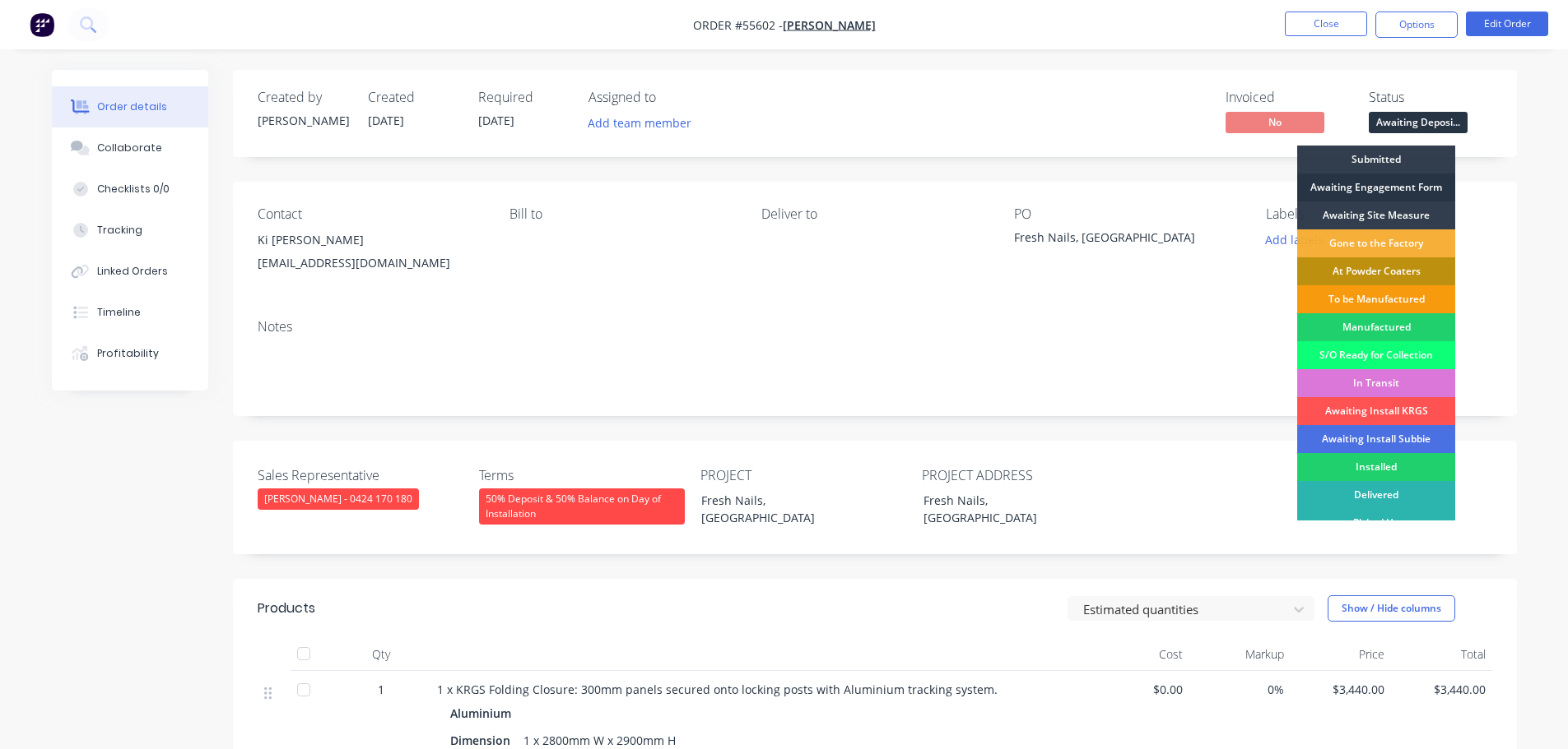
click at [1358, 187] on div "Awaiting Engagement Form" at bounding box center [1377, 187] width 158 height 28
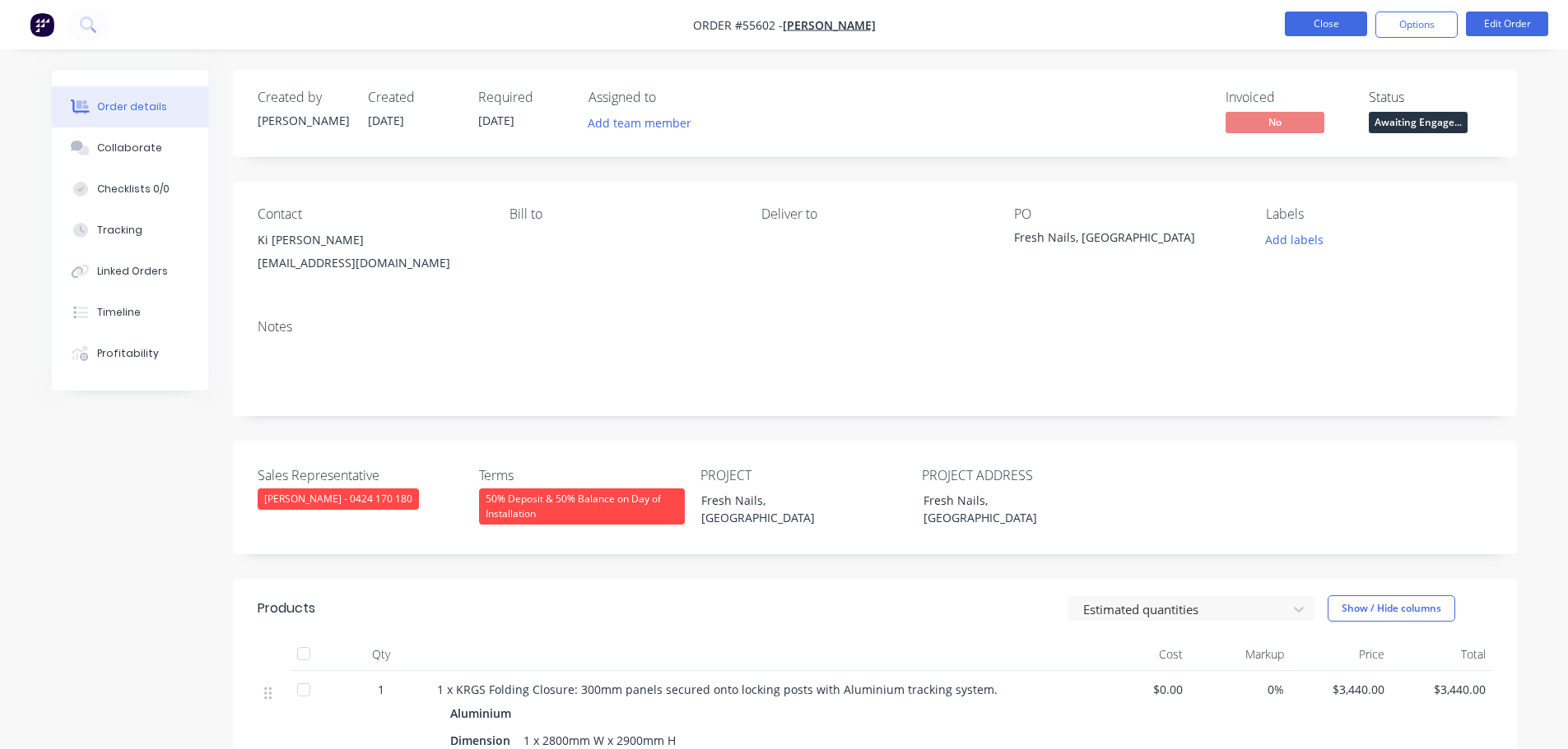
click at [1318, 23] on button "Close" at bounding box center [1325, 24] width 82 height 25
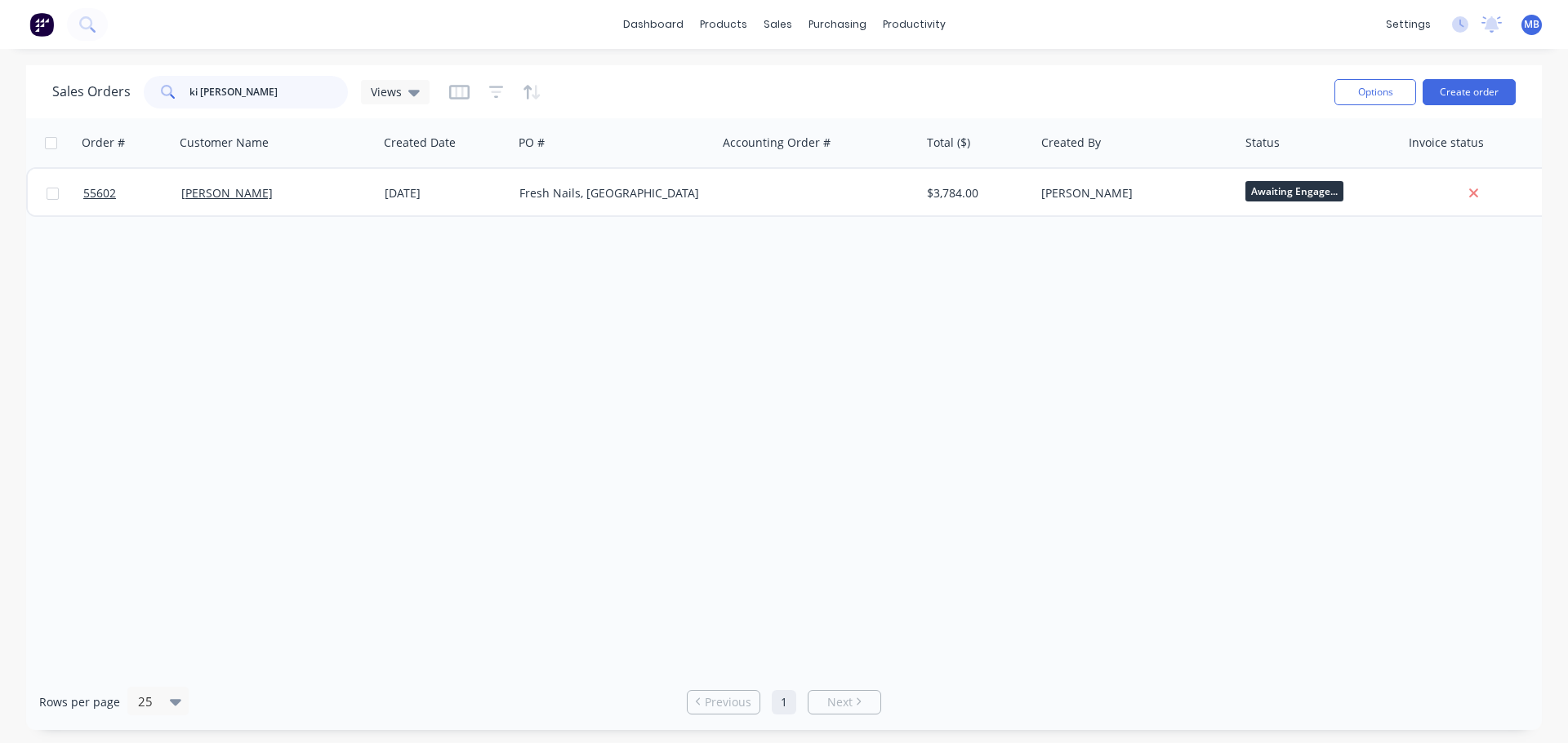
drag, startPoint x: 227, startPoint y: 91, endPoint x: 0, endPoint y: 66, distance: 228.4
click at [0, 66] on div "Sales Orders ki [PERSON_NAME] Views Options Create order Order # Customer Name …" at bounding box center [784, 398] width 1568 height 665
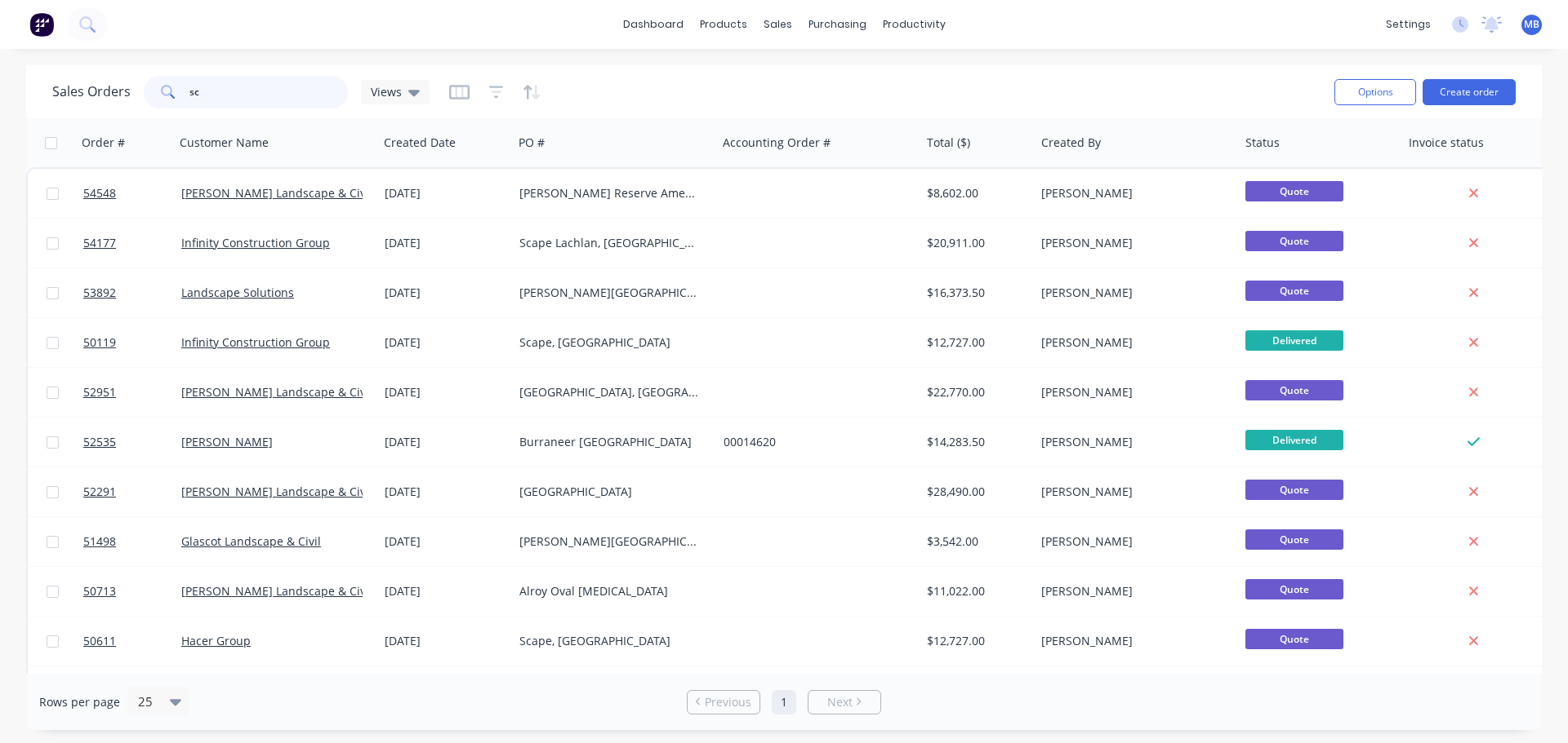
type input "s"
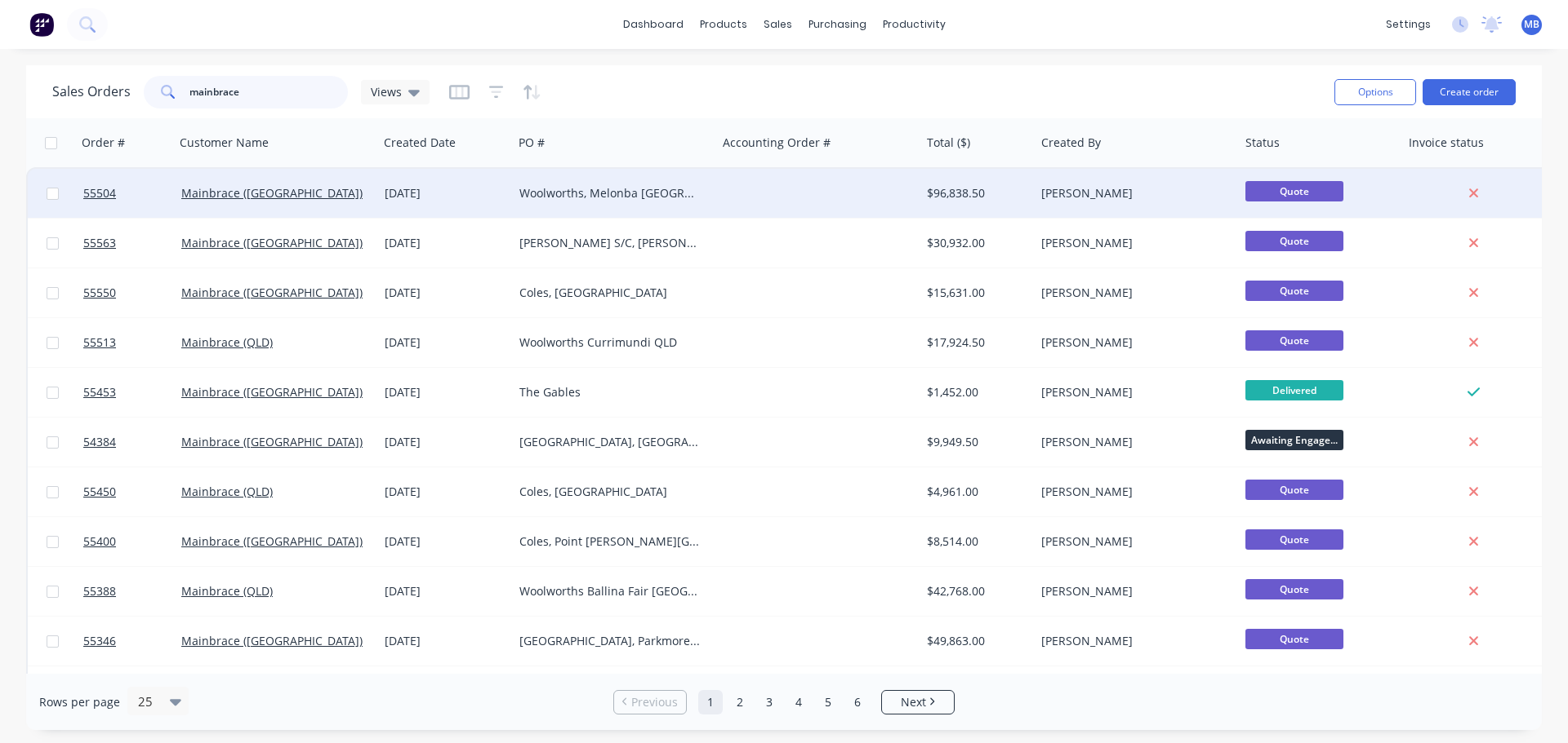
type input "mainbrace"
click at [1161, 186] on div "[PERSON_NAME]" at bounding box center [1131, 193] width 181 height 17
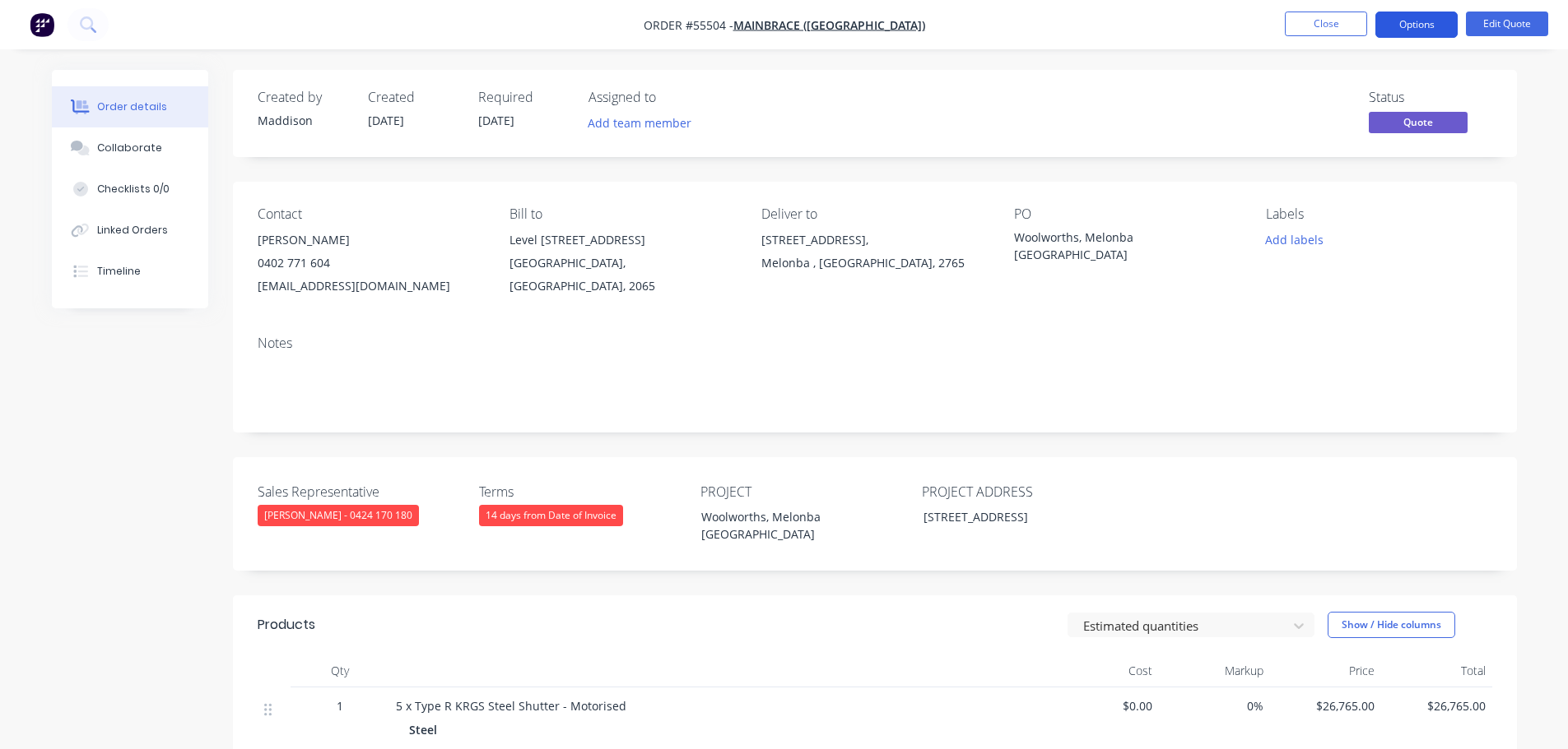
click at [1422, 19] on button "Options" at bounding box center [1416, 25] width 82 height 27
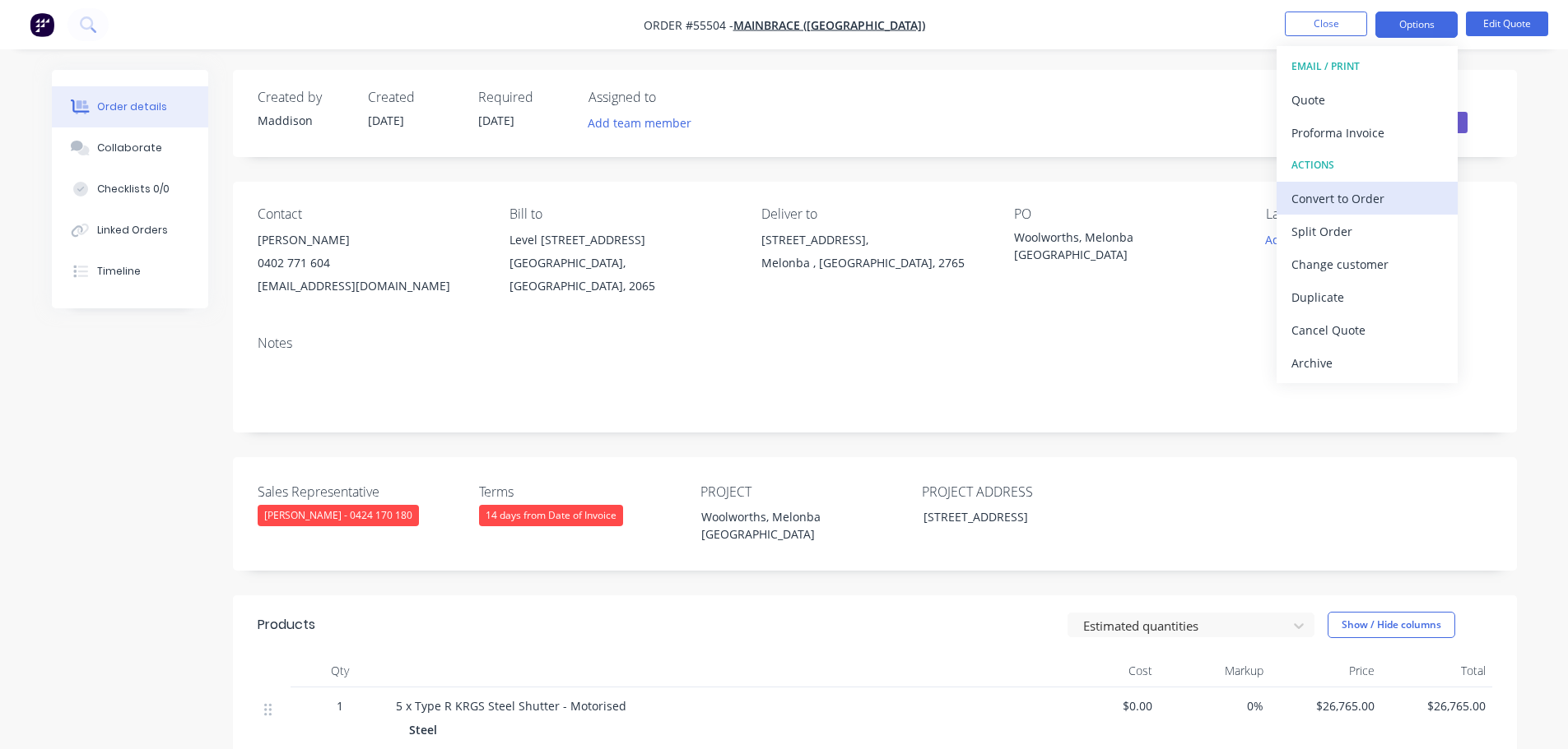
click at [1304, 199] on div "Convert to Order" at bounding box center [1368, 198] width 152 height 24
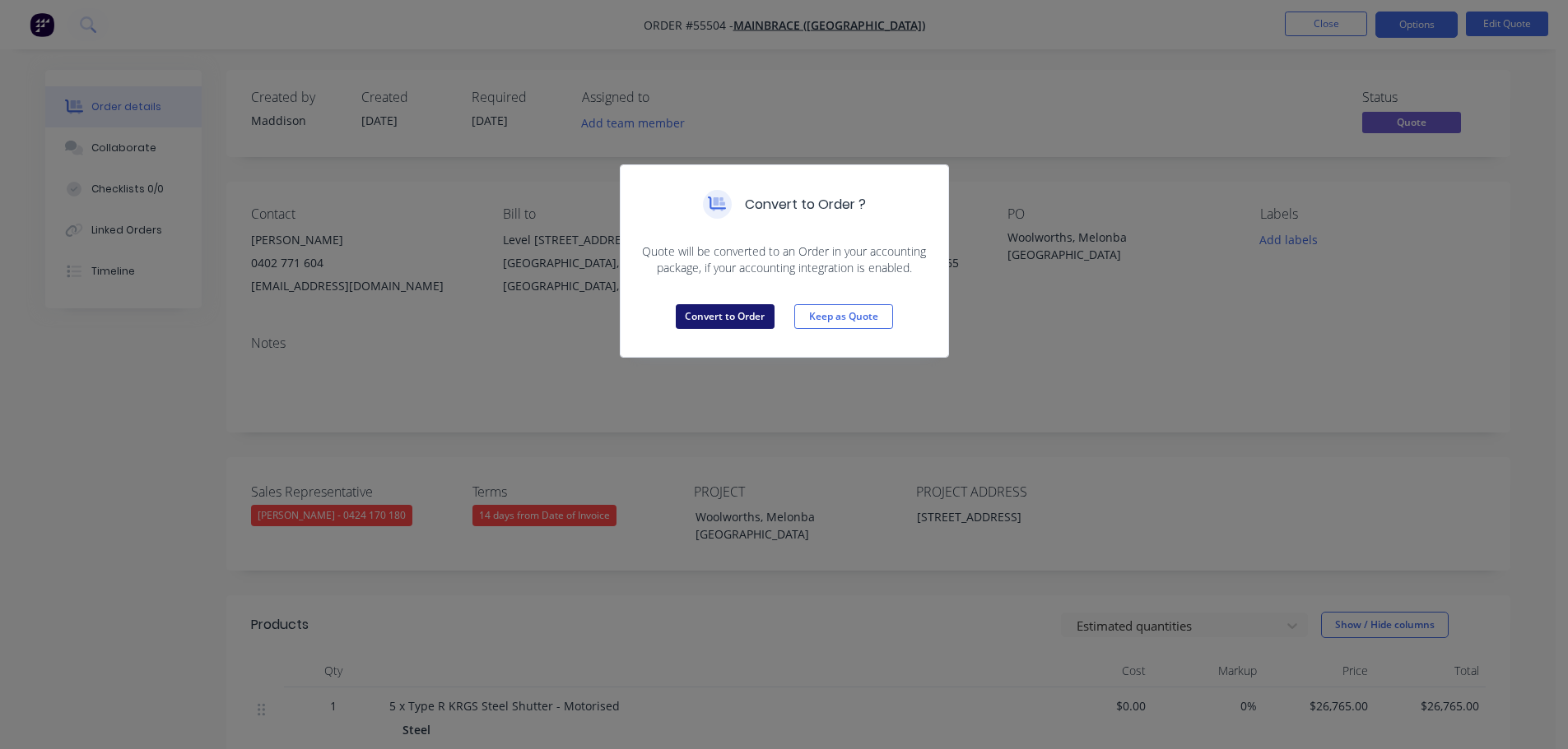
click at [752, 315] on button "Convert to Order" at bounding box center [725, 316] width 99 height 25
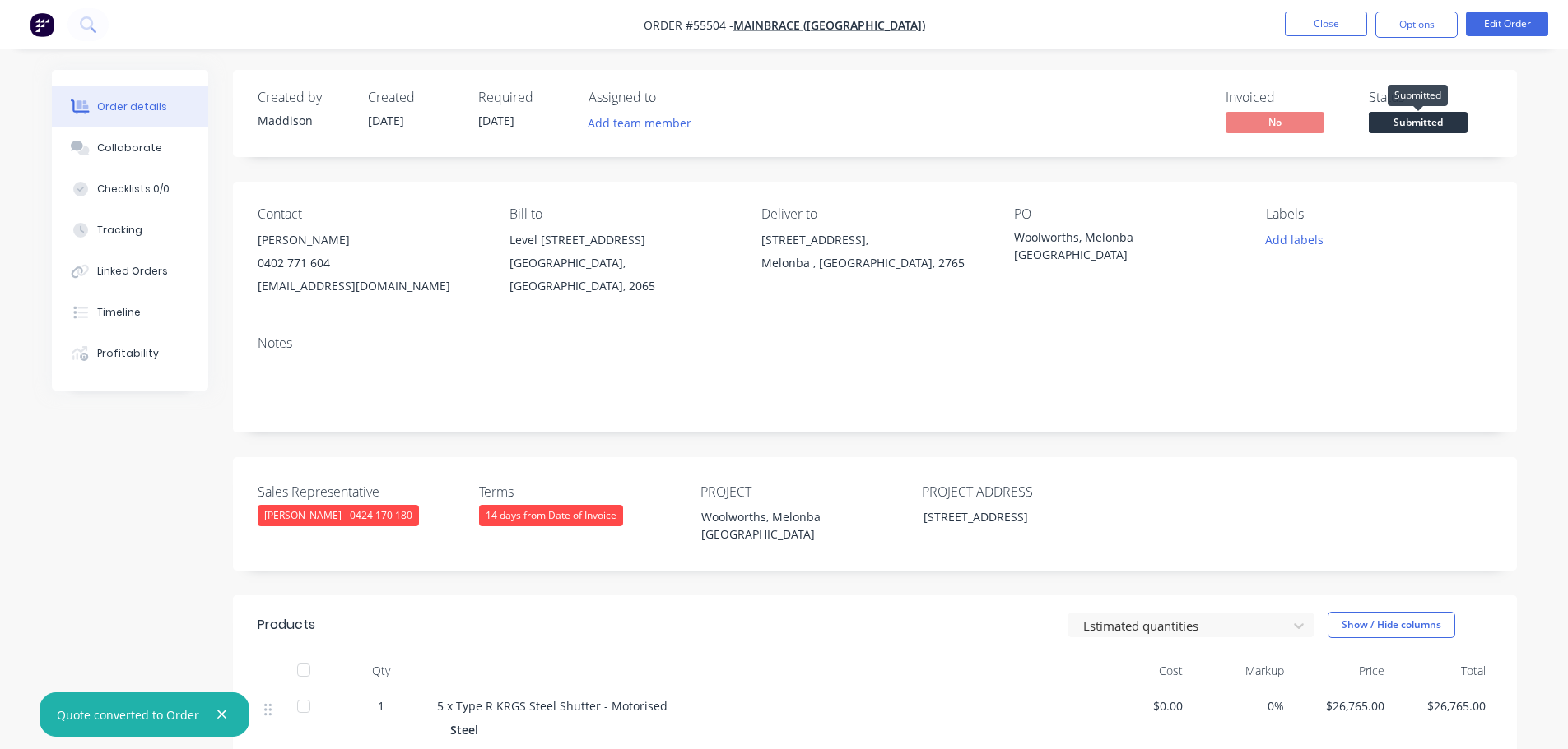
click at [1389, 122] on span "Submitted" at bounding box center [1418, 122] width 99 height 21
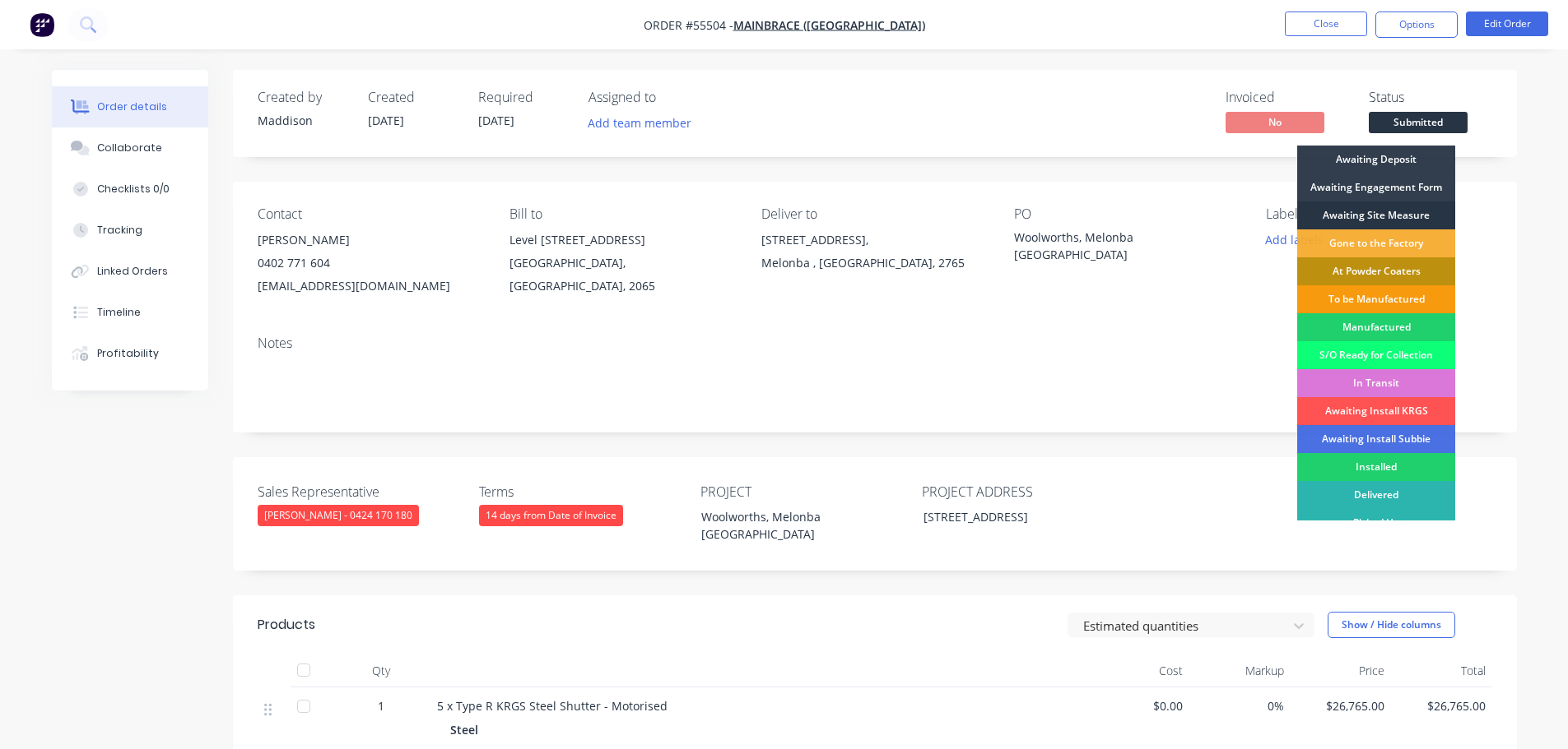
click at [1370, 211] on div "Awaiting Site Measure" at bounding box center [1377, 216] width 158 height 28
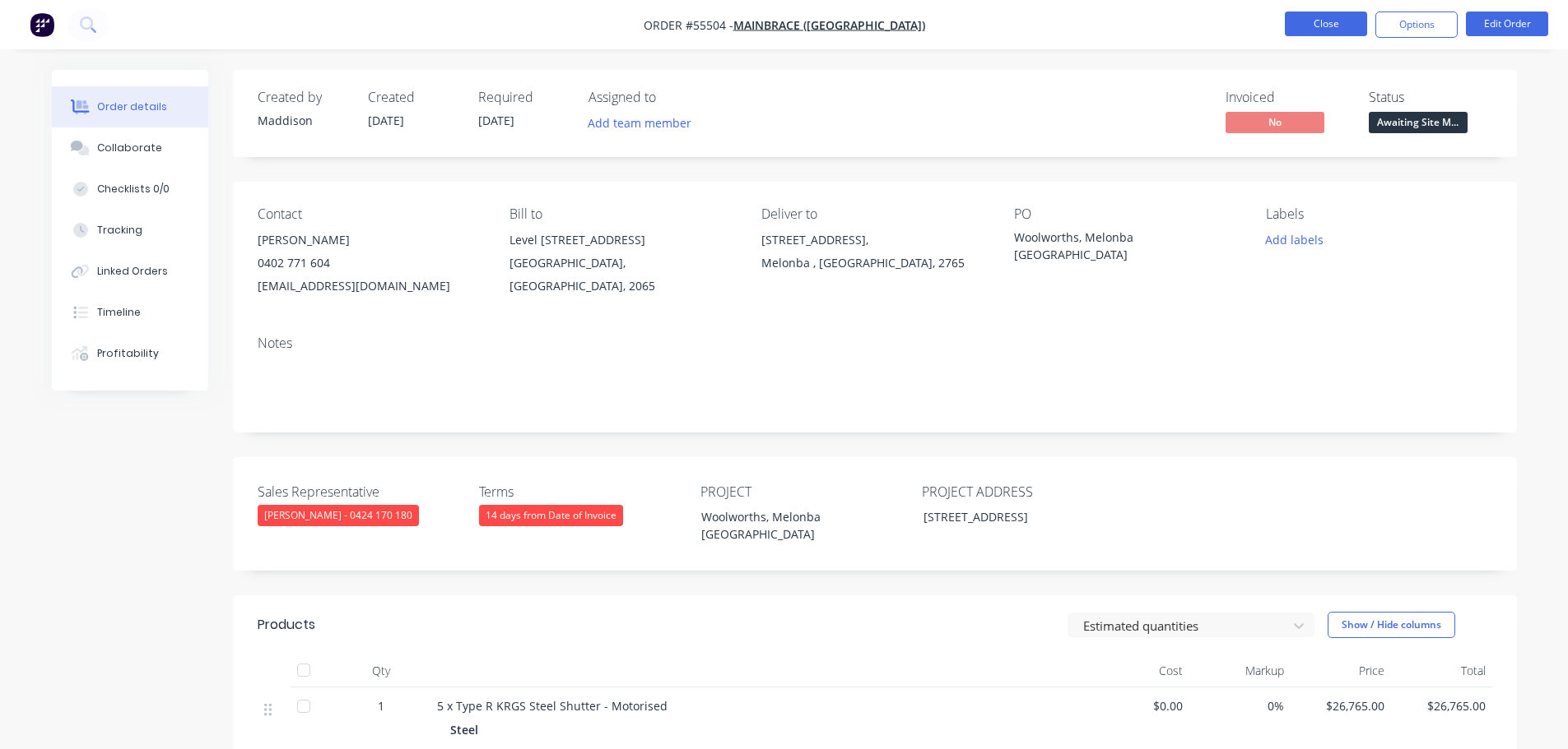
click at [1318, 23] on button "Close" at bounding box center [1325, 24] width 82 height 25
